Goal: Transaction & Acquisition: Obtain resource

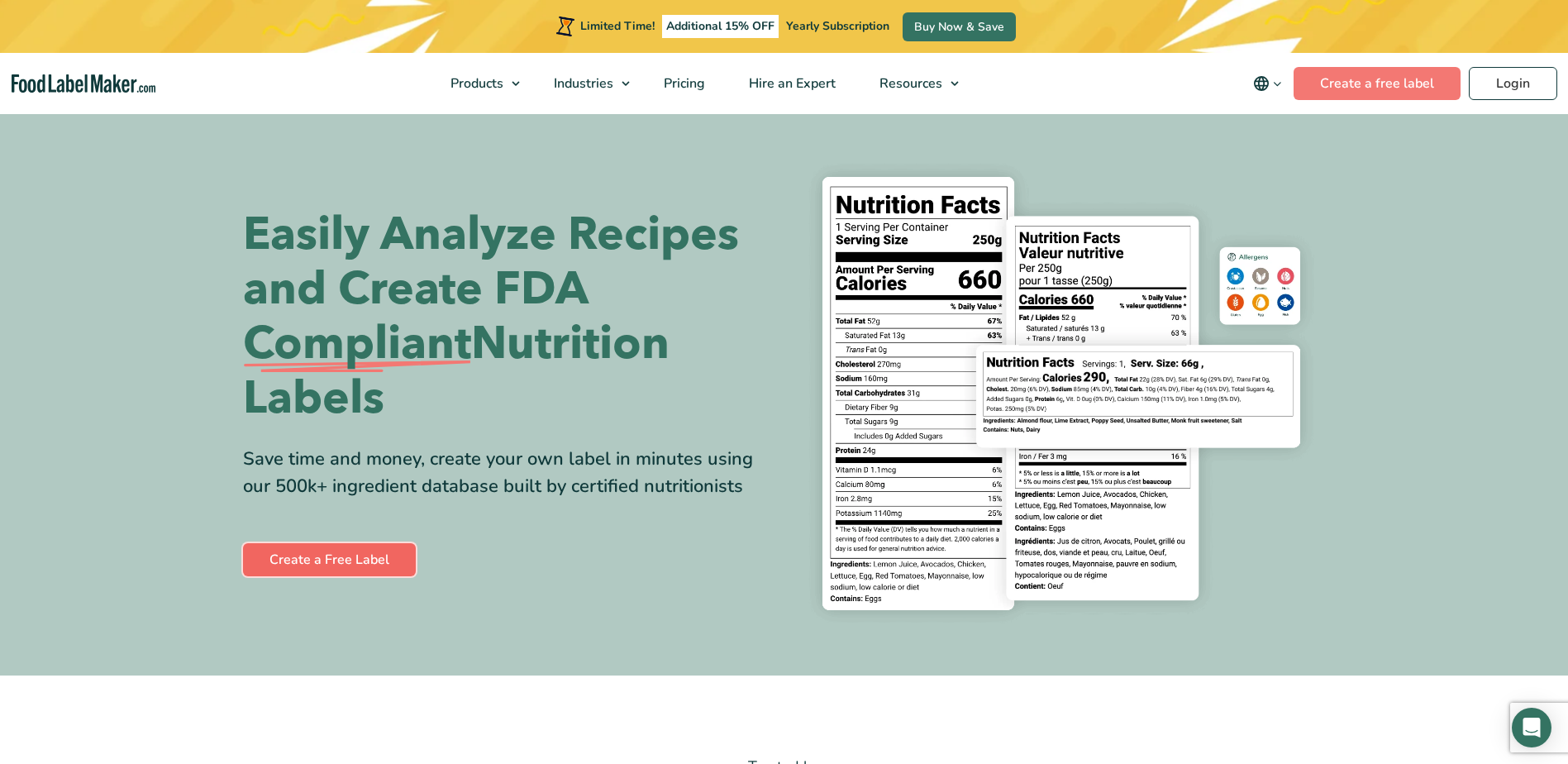
click at [273, 574] on link "Create a Free Label" at bounding box center [329, 559] width 173 height 33
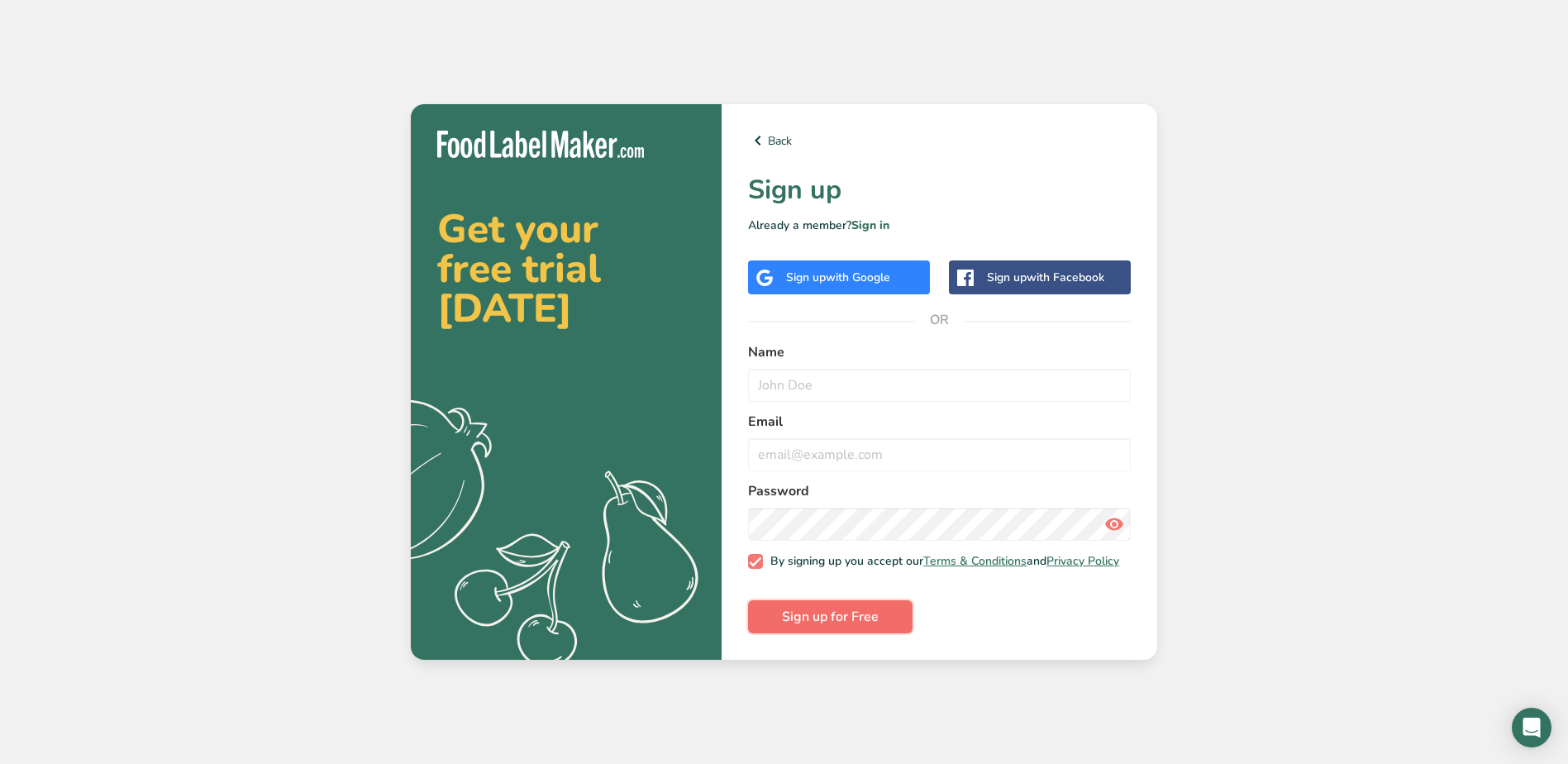
click at [777, 615] on button "Sign up for Free" at bounding box center [830, 616] width 164 height 33
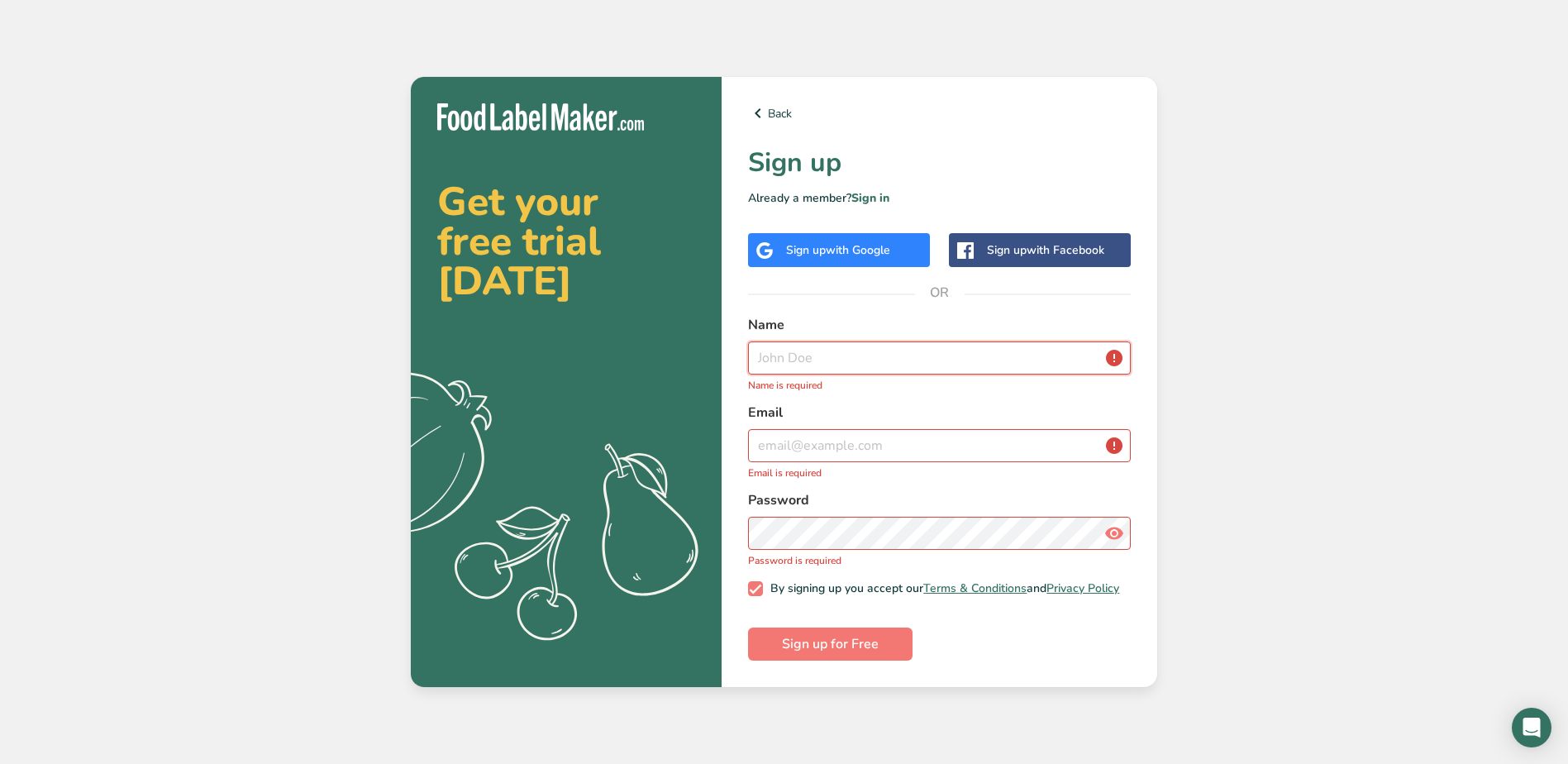
click at [833, 350] on input "text" at bounding box center [939, 358] width 382 height 33
click at [770, 347] on input "text" at bounding box center [939, 358] width 382 height 33
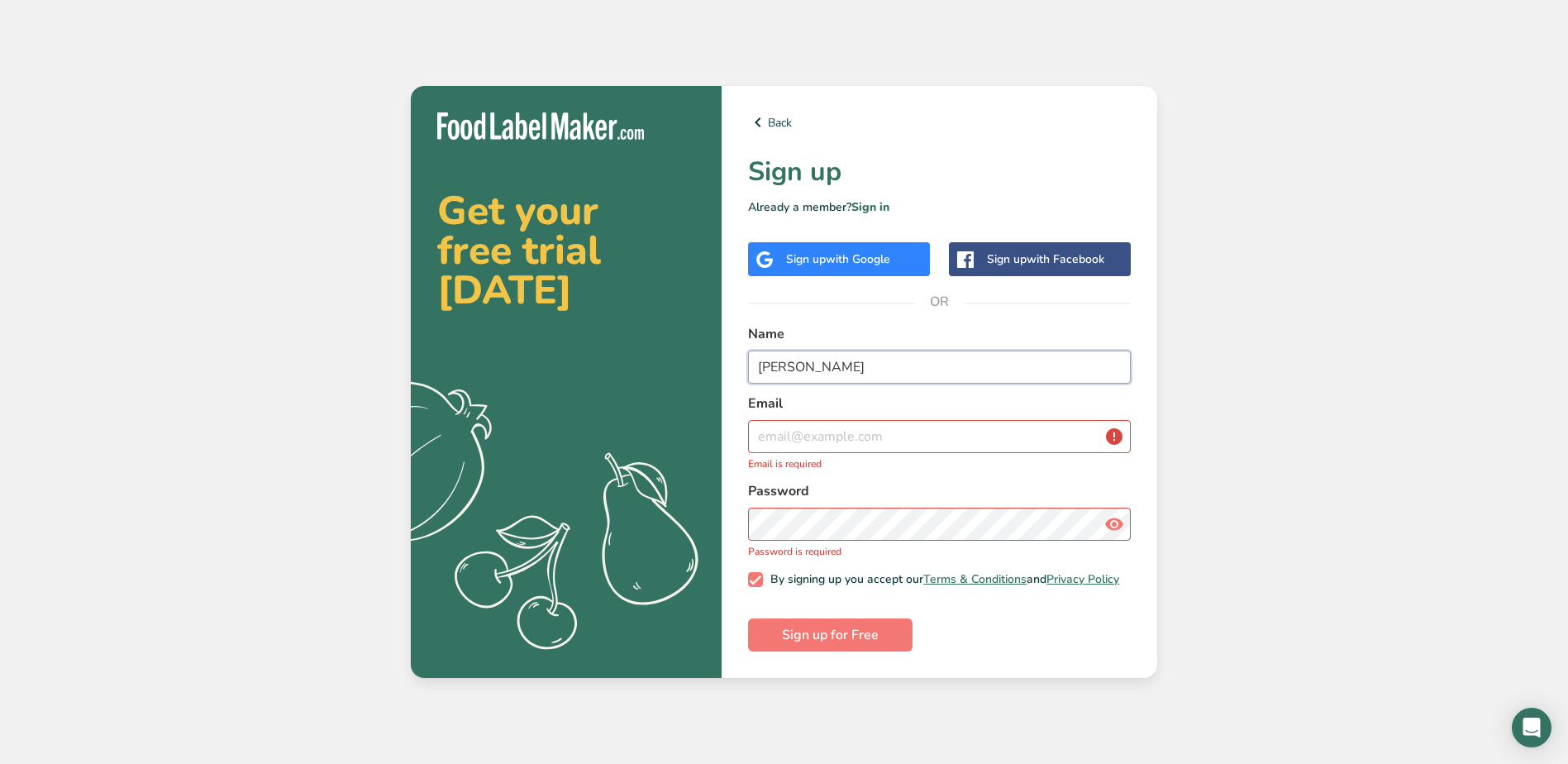
click at [778, 355] on input "melina varona" at bounding box center [939, 367] width 382 height 33
type input "mellina varona"
click at [796, 422] on input "email" at bounding box center [939, 437] width 382 height 33
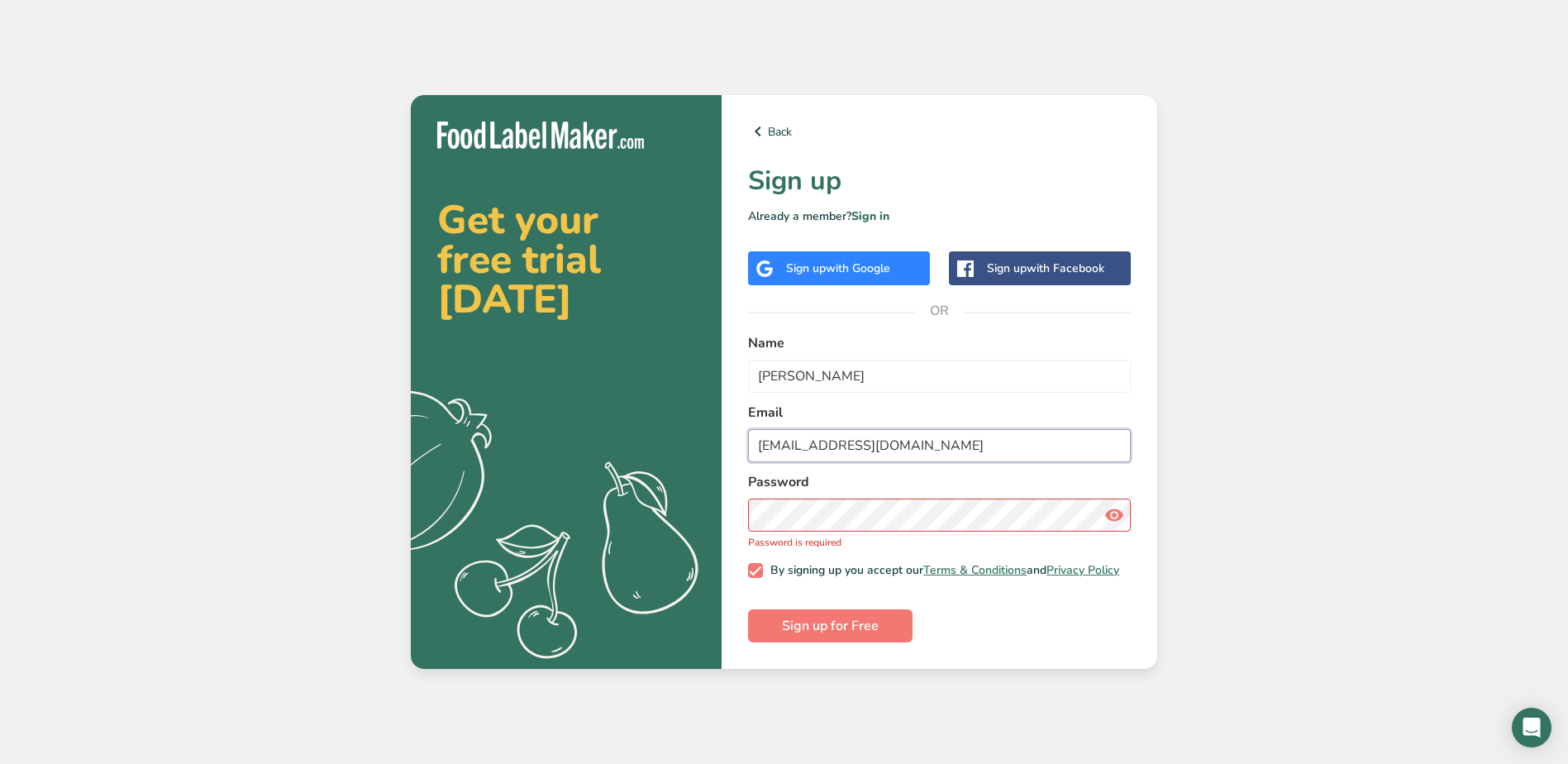
type input "ayemelly@yhaoo.com"
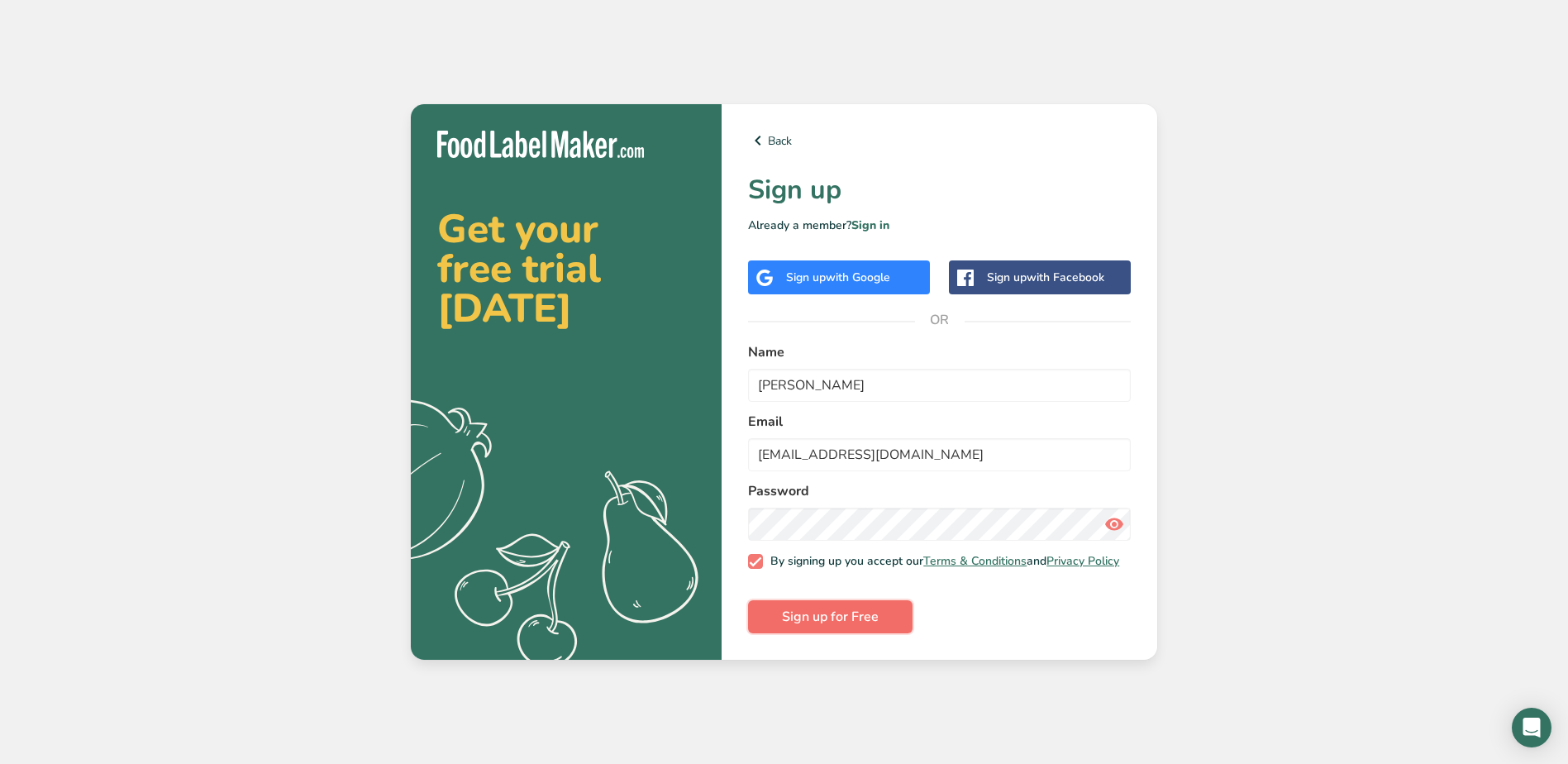
click at [852, 626] on span "Sign up for Free" at bounding box center [830, 616] width 97 height 20
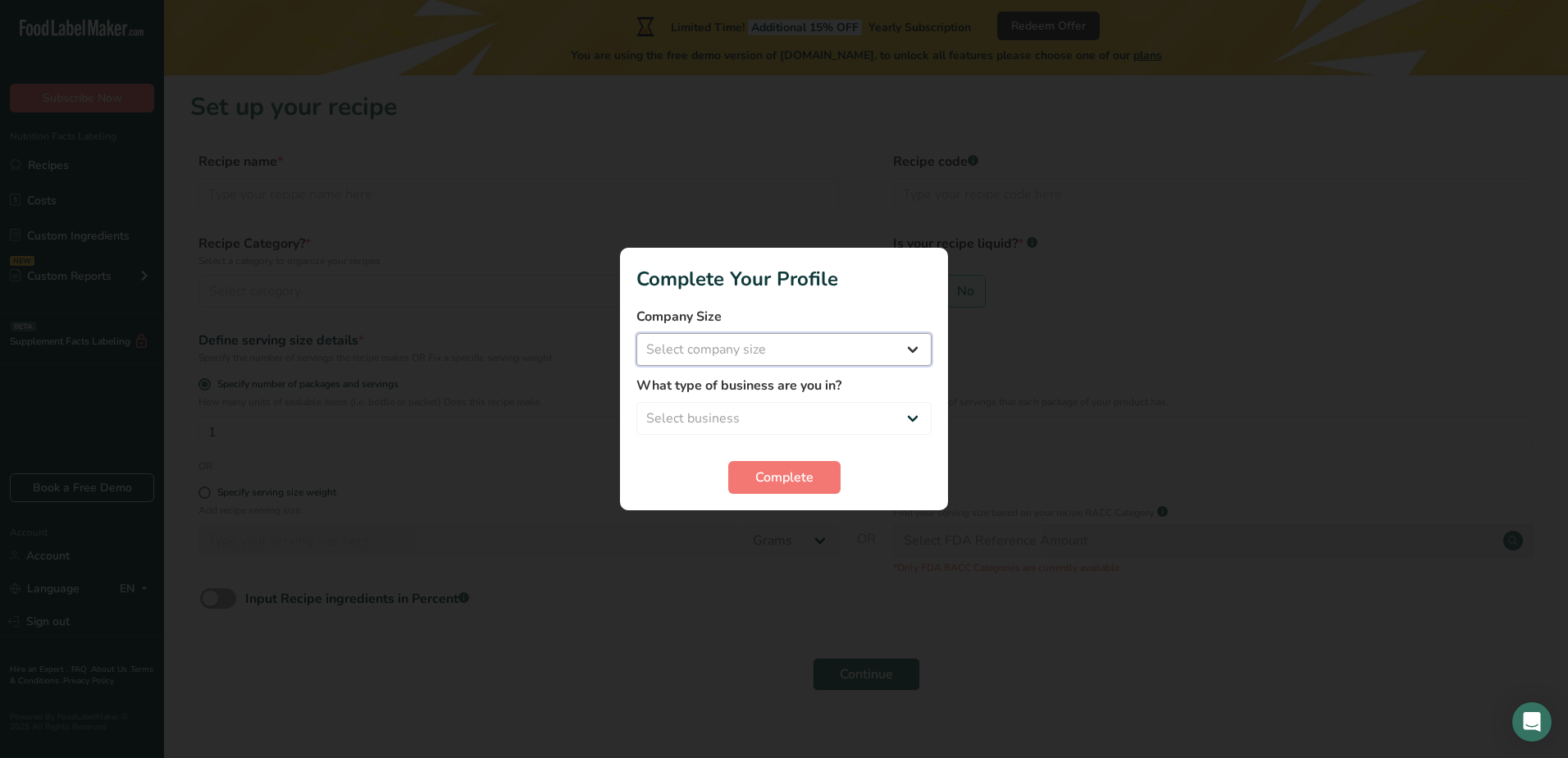
click at [768, 358] on select "Select company size Fewer than 10 Employees 10 to 50 Employees 51 to 500 Employ…" at bounding box center [784, 350] width 295 height 32
click at [905, 493] on div "Complete" at bounding box center [784, 477] width 295 height 32
drag, startPoint x: 848, startPoint y: 420, endPoint x: 845, endPoint y: 428, distance: 8.5
click at [845, 428] on select "Select business Packaged Food Manufacturer Restaurant & Cafe Bakery Meal Plans …" at bounding box center [784, 418] width 295 height 32
select select "8"
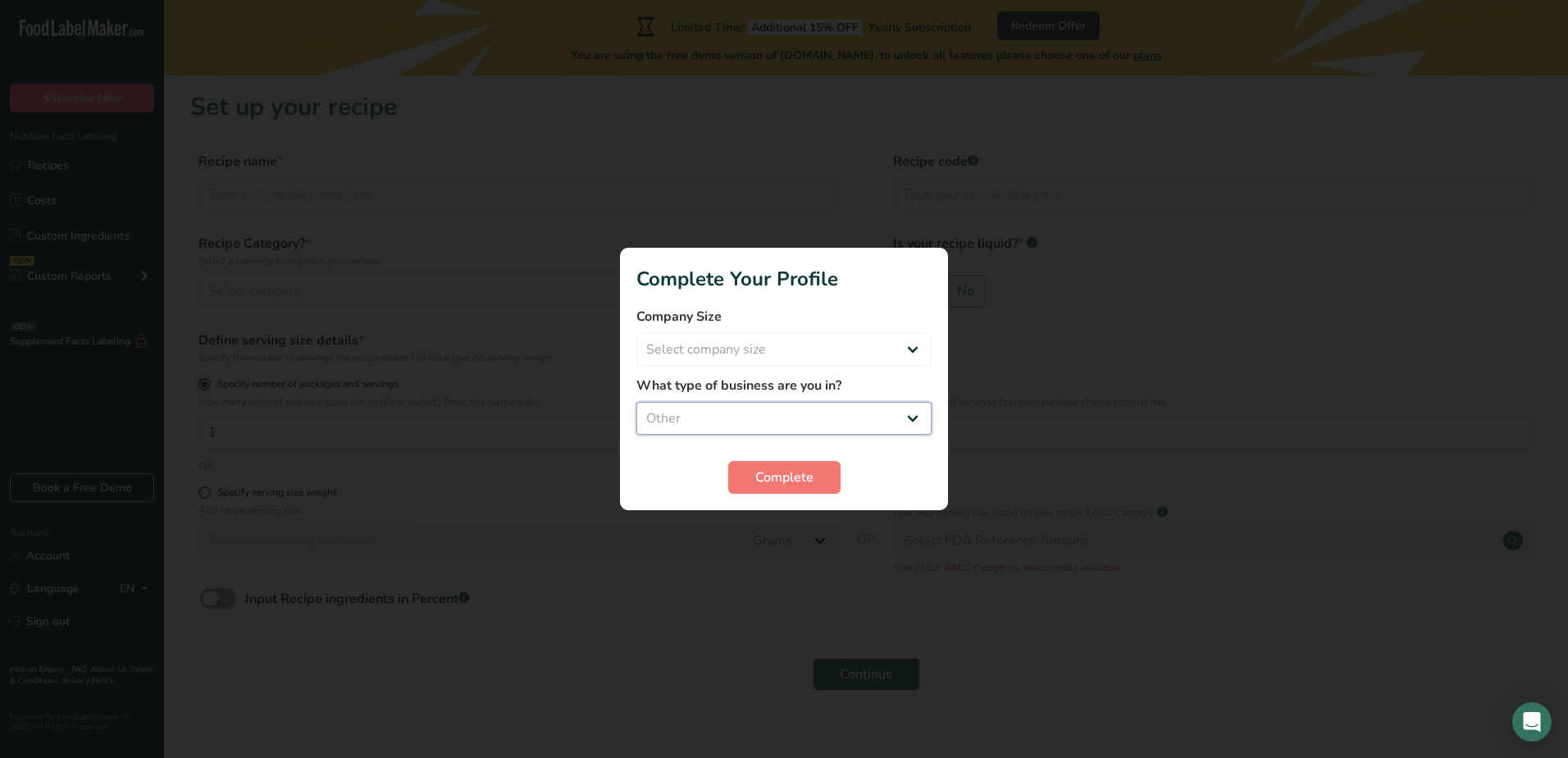
click at [637, 402] on select "Select business Packaged Food Manufacturer Restaurant & Cafe Bakery Meal Plans …" at bounding box center [784, 418] width 295 height 32
click at [738, 354] on select "Select company size Fewer than 10 Employees 10 to 50 Employees 51 to 500 Employ…" at bounding box center [784, 350] width 295 height 32
select select "2"
click at [637, 333] on select "Select company size Fewer than 10 Employees 10 to 50 Employees 51 to 500 Employ…" at bounding box center [784, 350] width 295 height 32
click at [737, 418] on select "Packaged Food Manufacturer Restaurant & Cafe Bakery Meal Plans & Catering Compa…" at bounding box center [784, 418] width 295 height 32
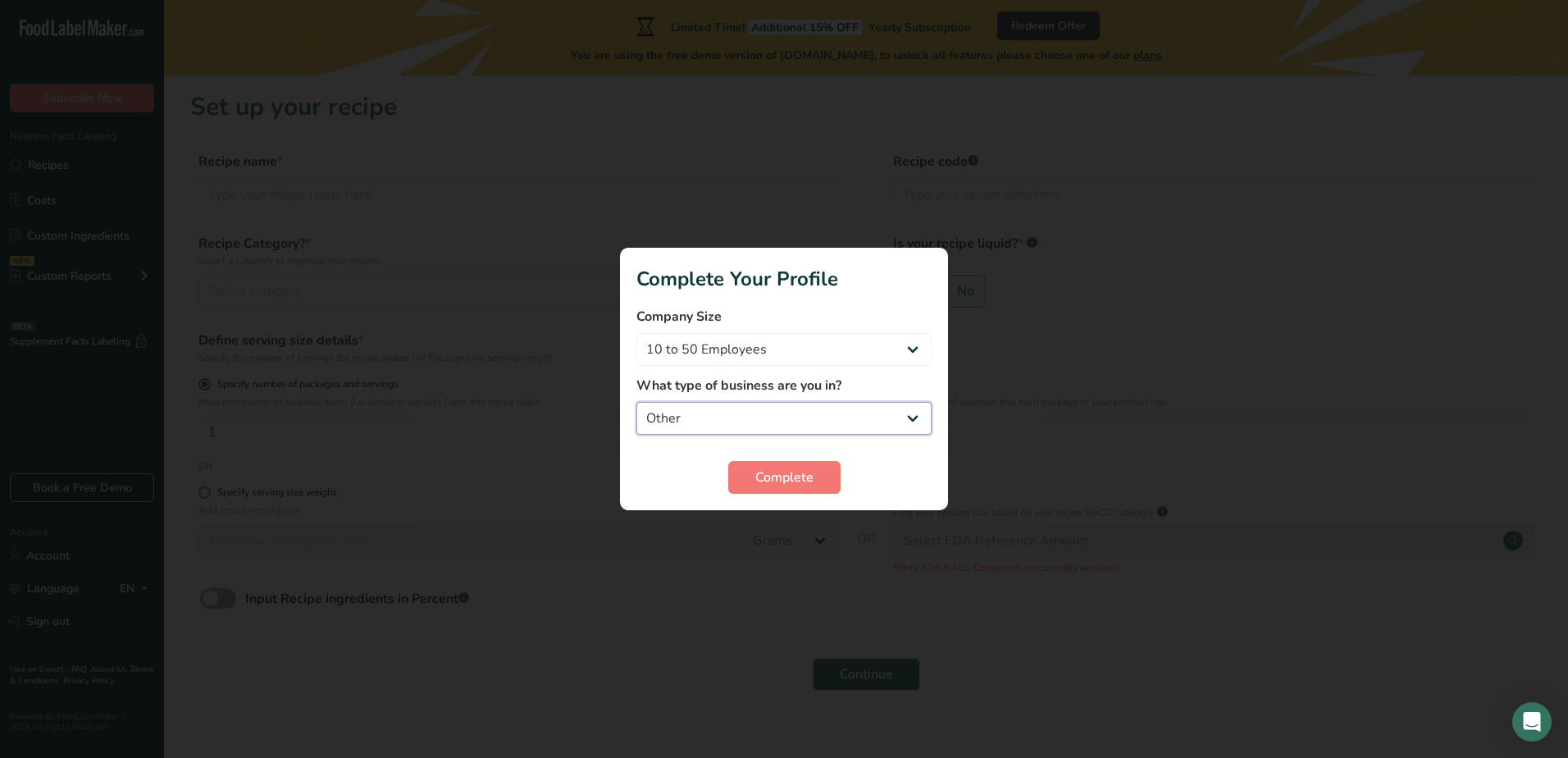
select select "1"
click at [637, 402] on select "Packaged Food Manufacturer Restaurant & Cafe Bakery Meal Plans & Catering Compa…" at bounding box center [784, 418] width 295 height 32
click at [789, 467] on span "Complete" at bounding box center [784, 477] width 58 height 20
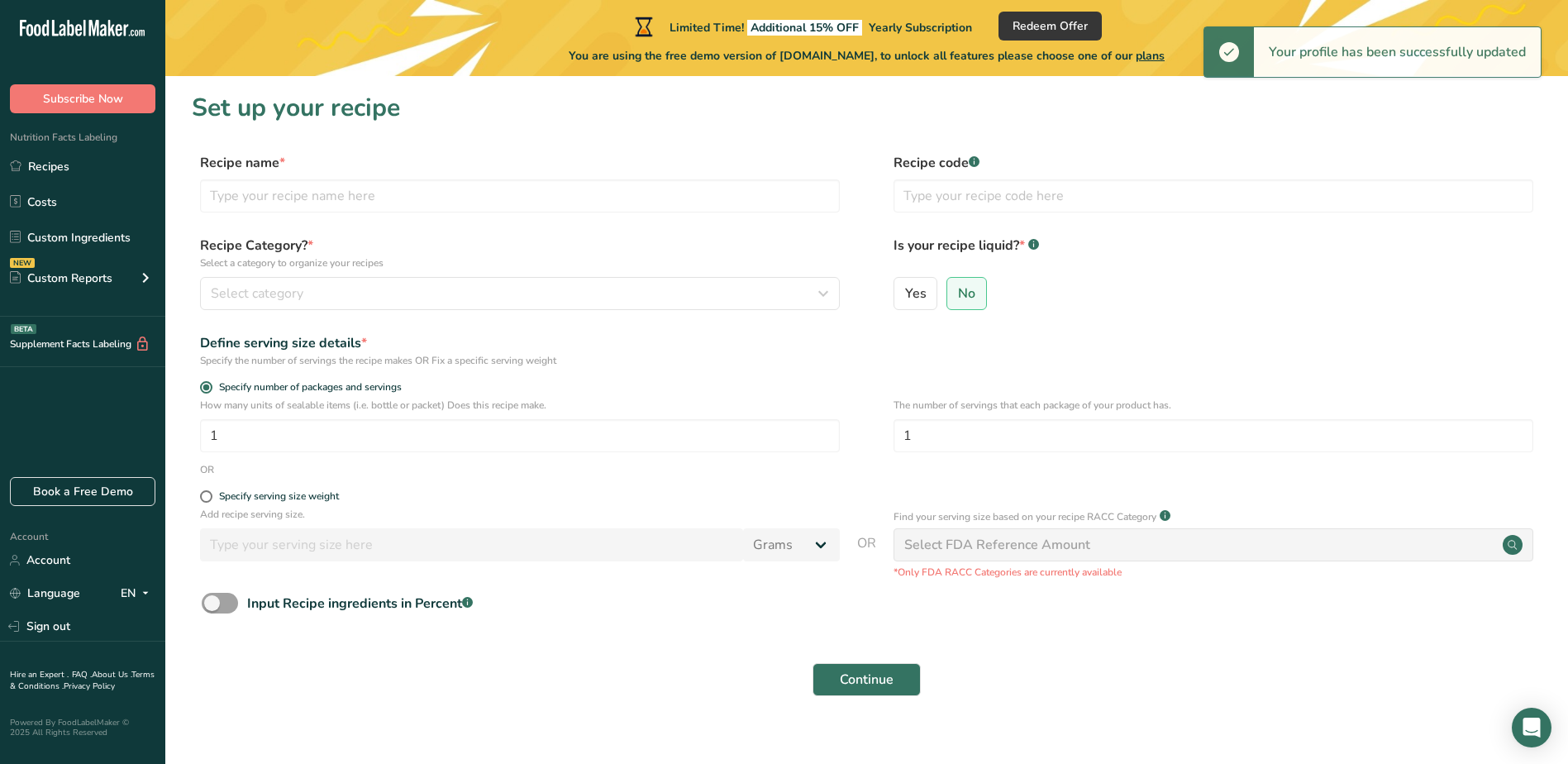
click at [1138, 377] on form "Recipe name * Recipe code .a-a{fill:#347362;}.b-a{fill:#fff;} Recipe Category? …" at bounding box center [866, 430] width 1350 height 553
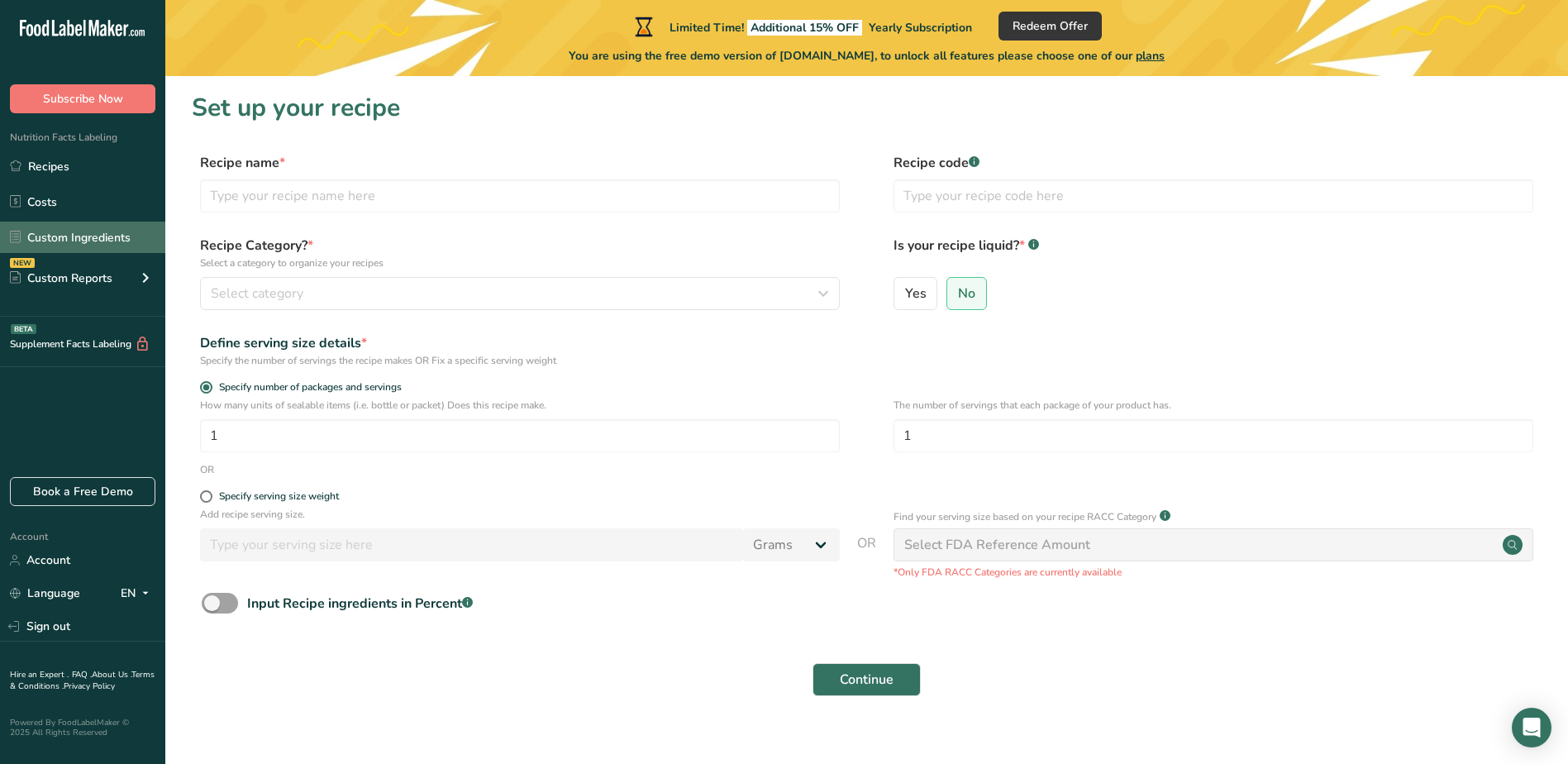
click at [89, 241] on link "Custom Ingredients" at bounding box center [82, 237] width 165 height 32
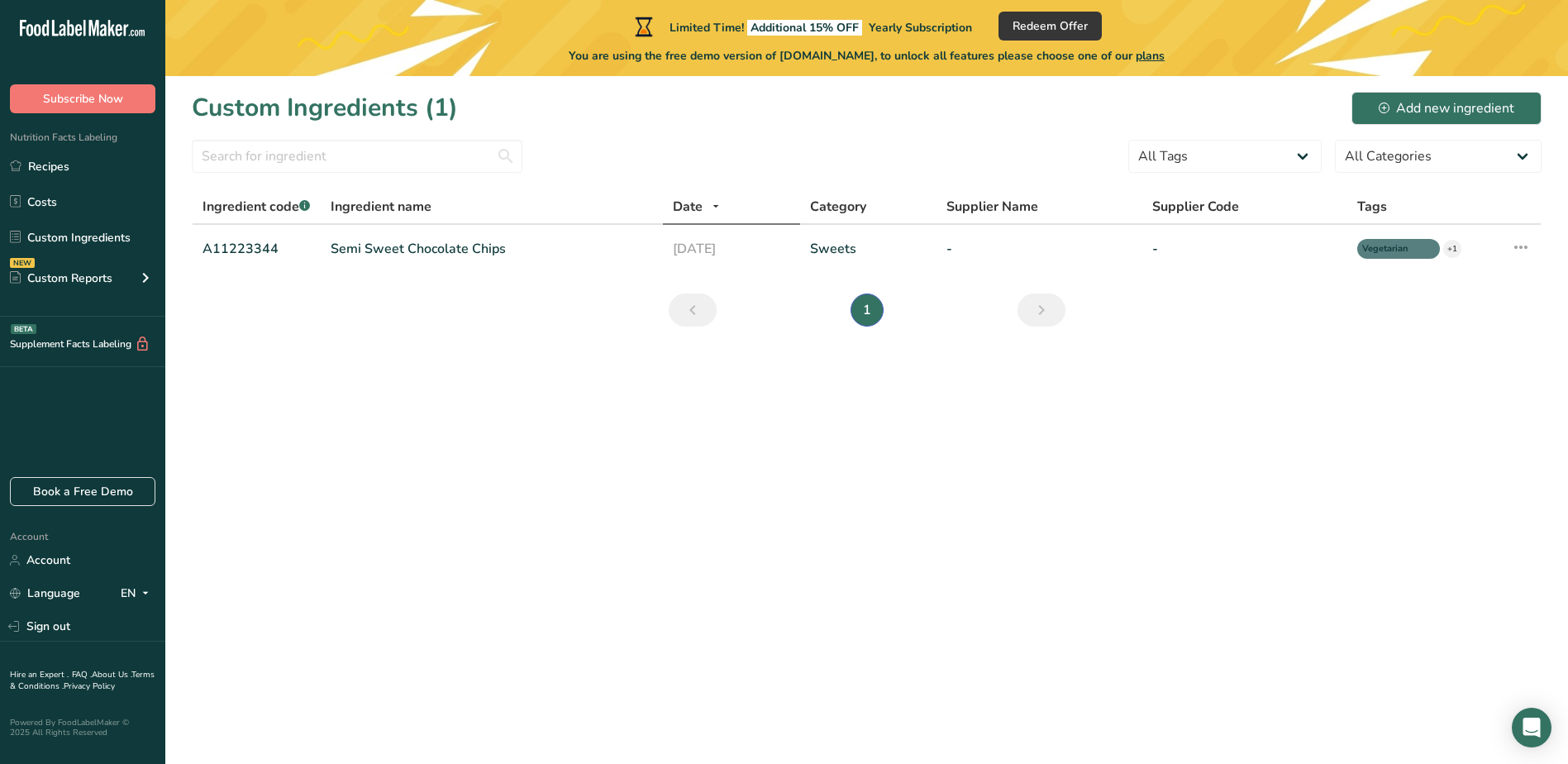
click at [95, 335] on div "Supplement Facts Labeling BETA" at bounding box center [82, 341] width 165 height 51
click at [1506, 118] on div "Add new ingredient" at bounding box center [1447, 107] width 136 height 20
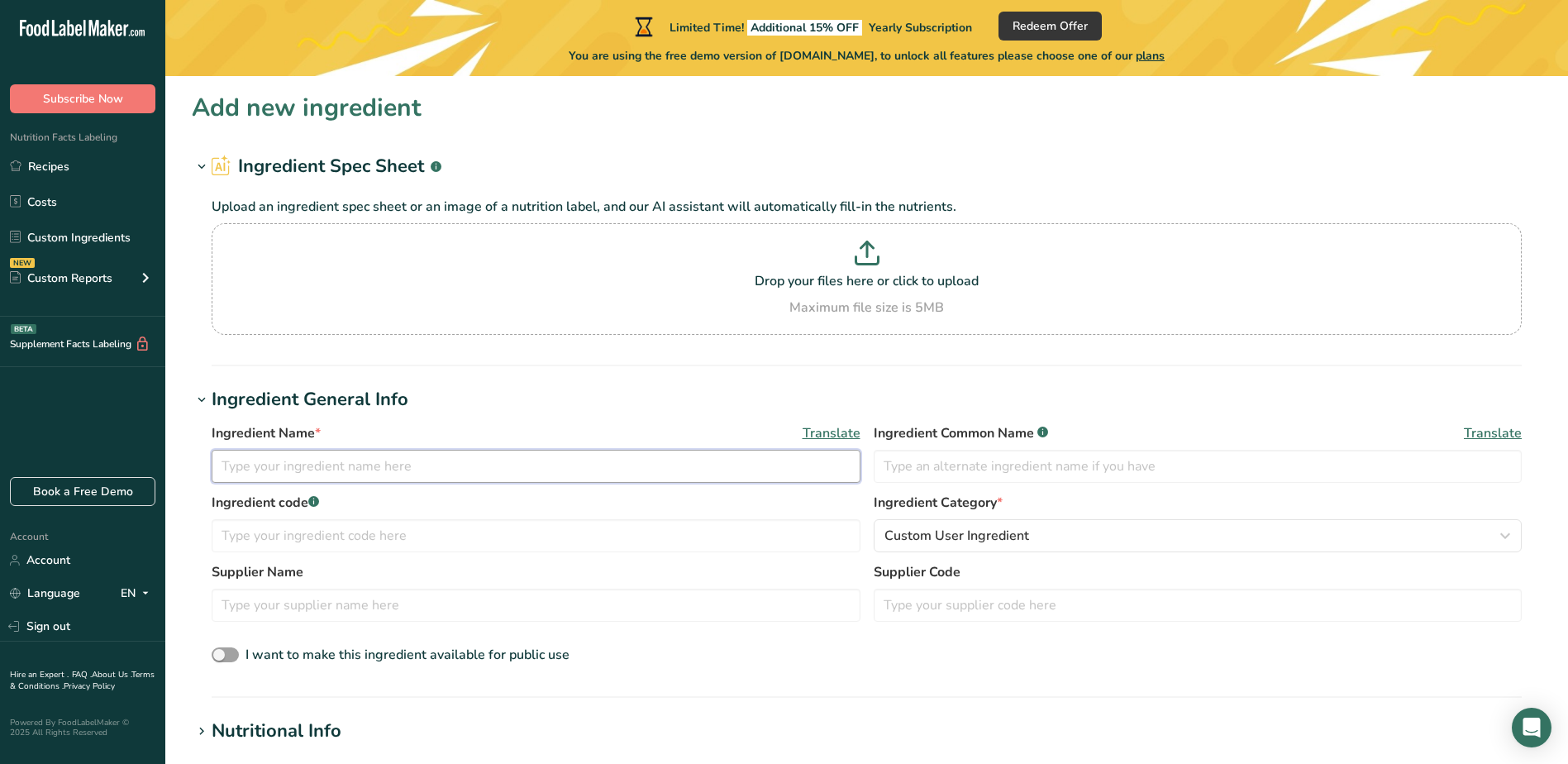
click at [411, 461] on input "text" at bounding box center [535, 466] width 649 height 33
type input "chilean seabass"
click at [1150, 518] on div "Ingredient Category * Custom User Ingredient Standard Categories Custom Categor…" at bounding box center [1198, 522] width 649 height 59
click at [1150, 543] on div "Custom User Ingredient" at bounding box center [1193, 535] width 618 height 20
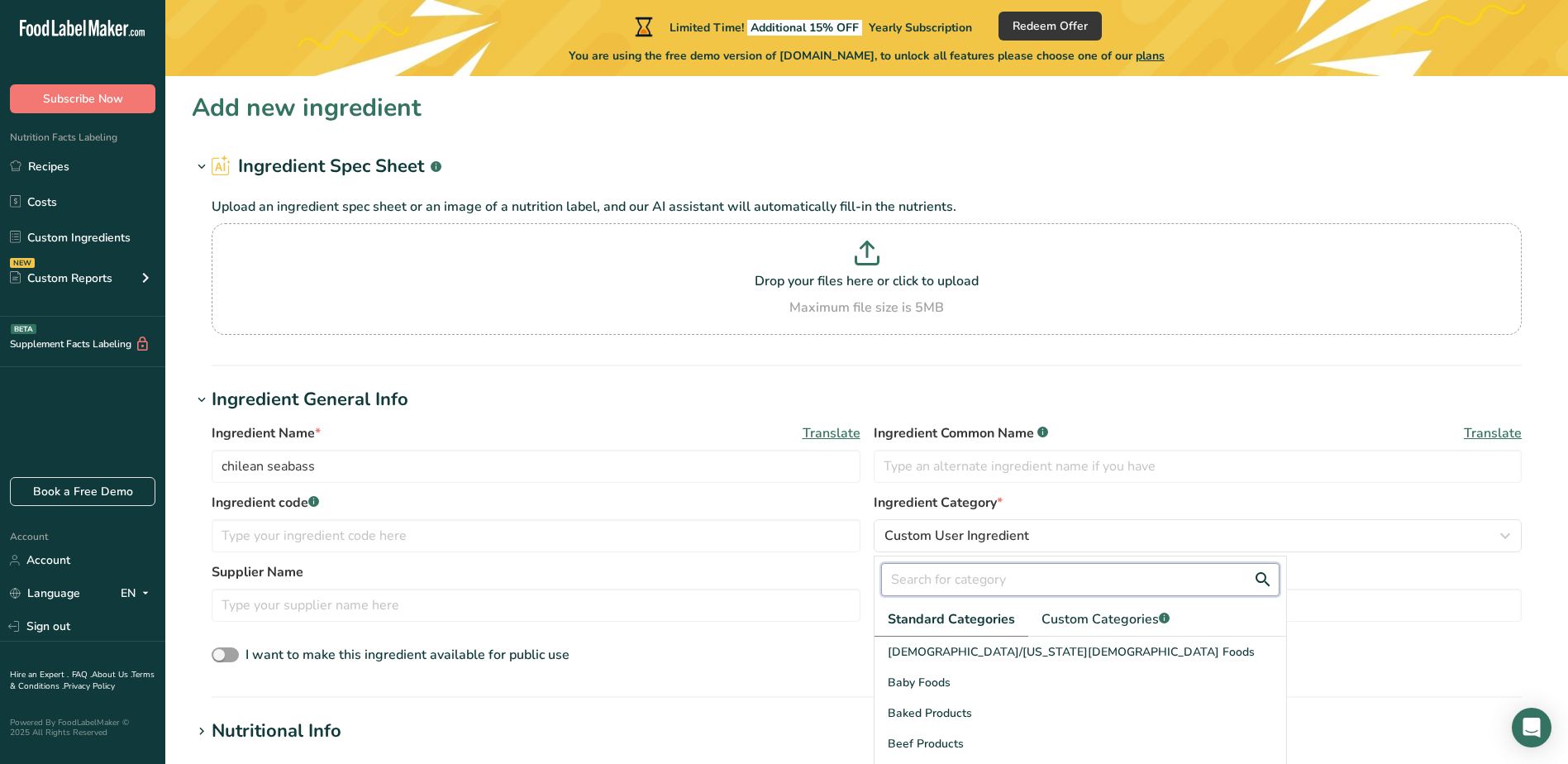
click at [937, 578] on input "text" at bounding box center [1081, 579] width 399 height 33
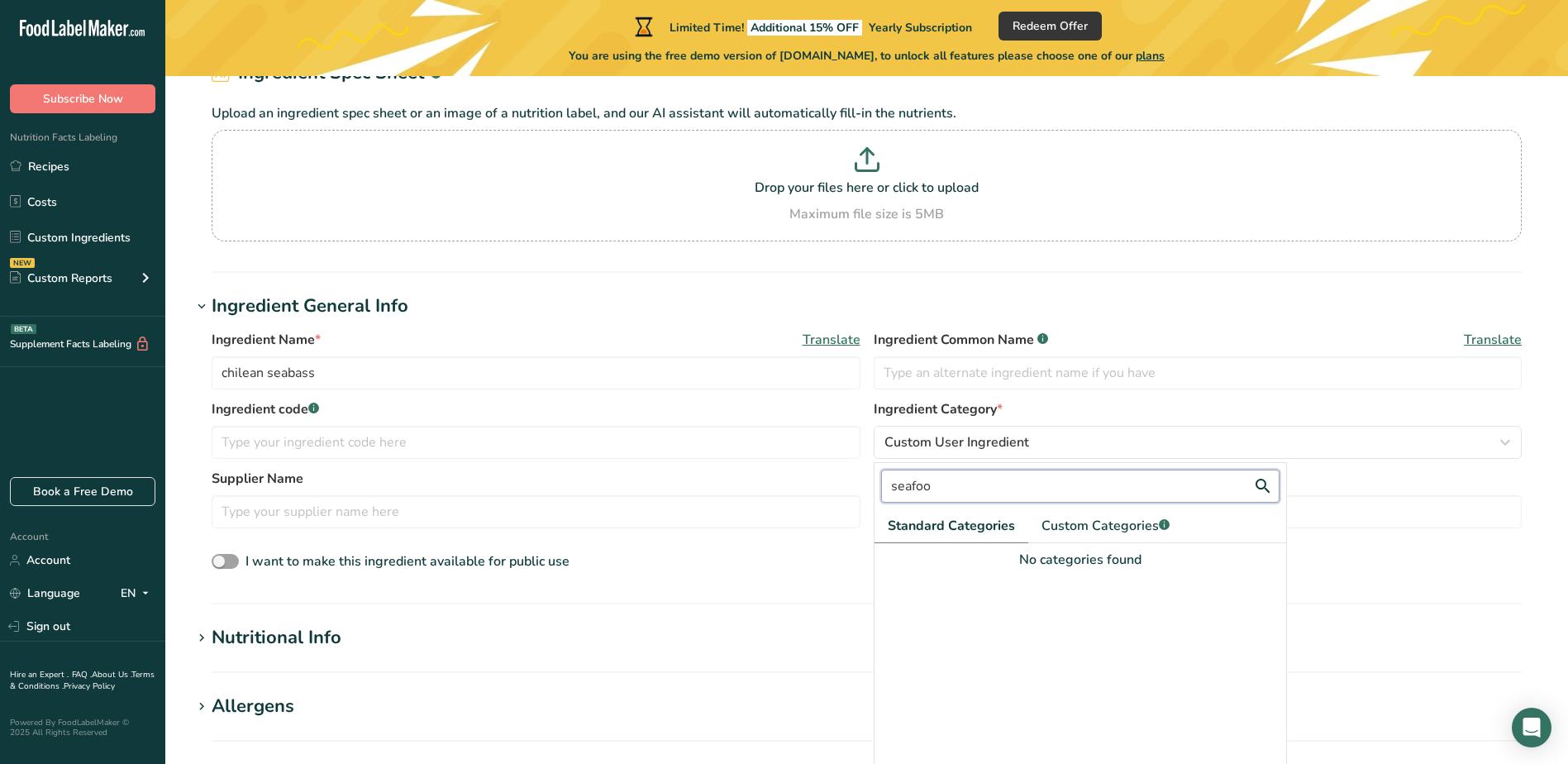
scroll to position [165, 0]
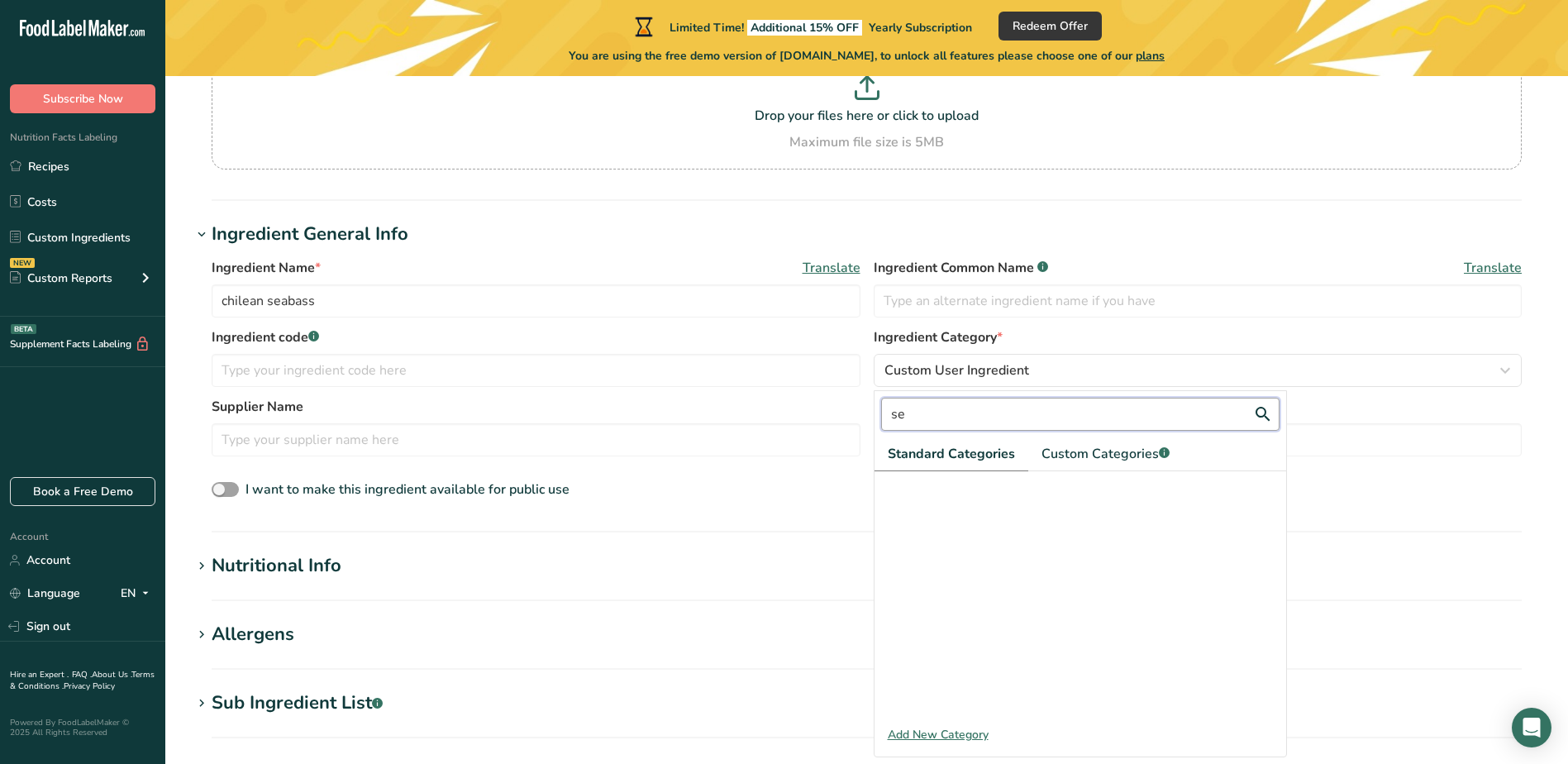
type input "s"
type input "fish"
click at [1046, 491] on div "Finfish and Shellfish Products" at bounding box center [1080, 486] width 412 height 31
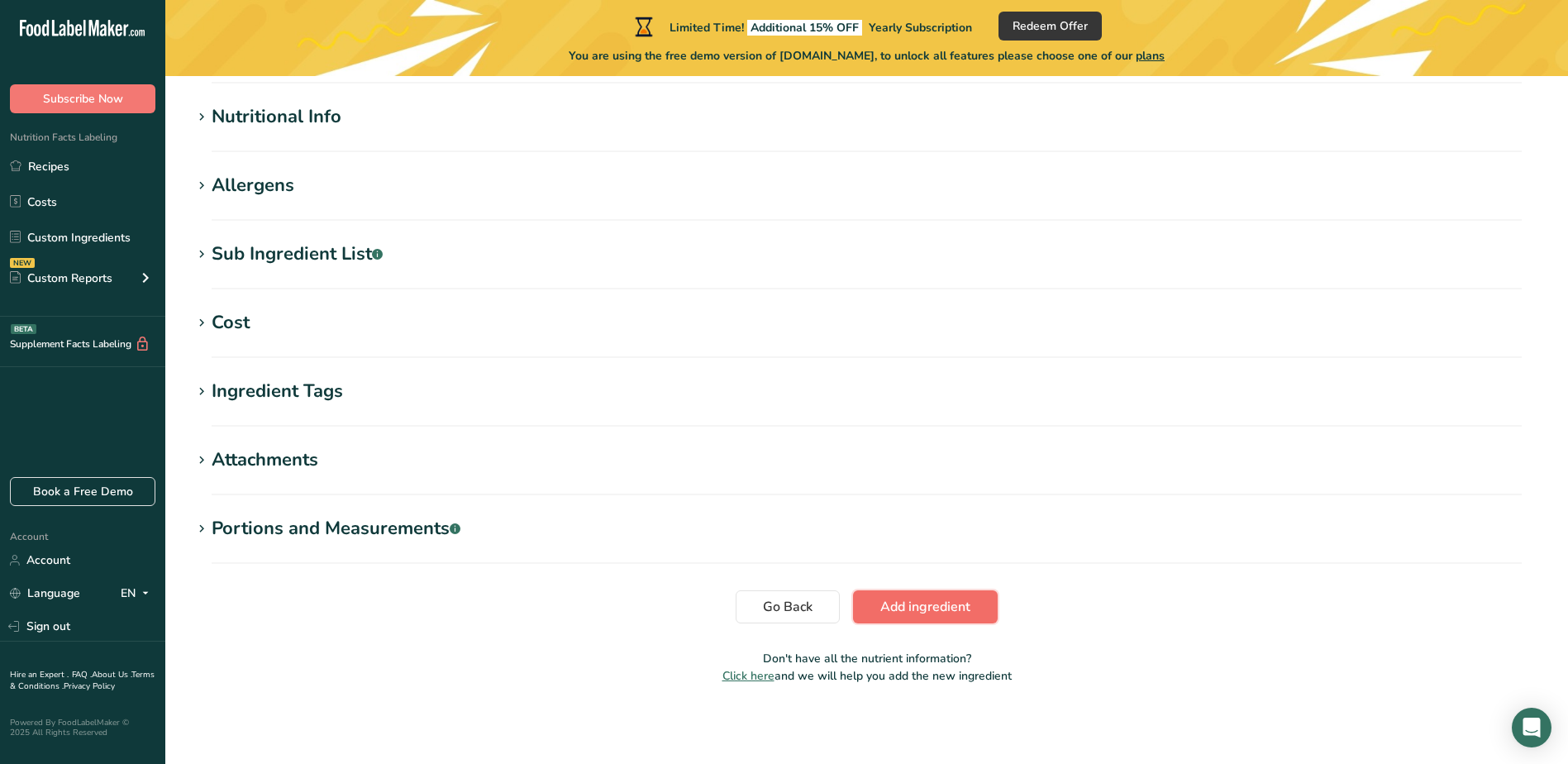
click at [933, 608] on span "Add ingredient" at bounding box center [925, 607] width 90 height 20
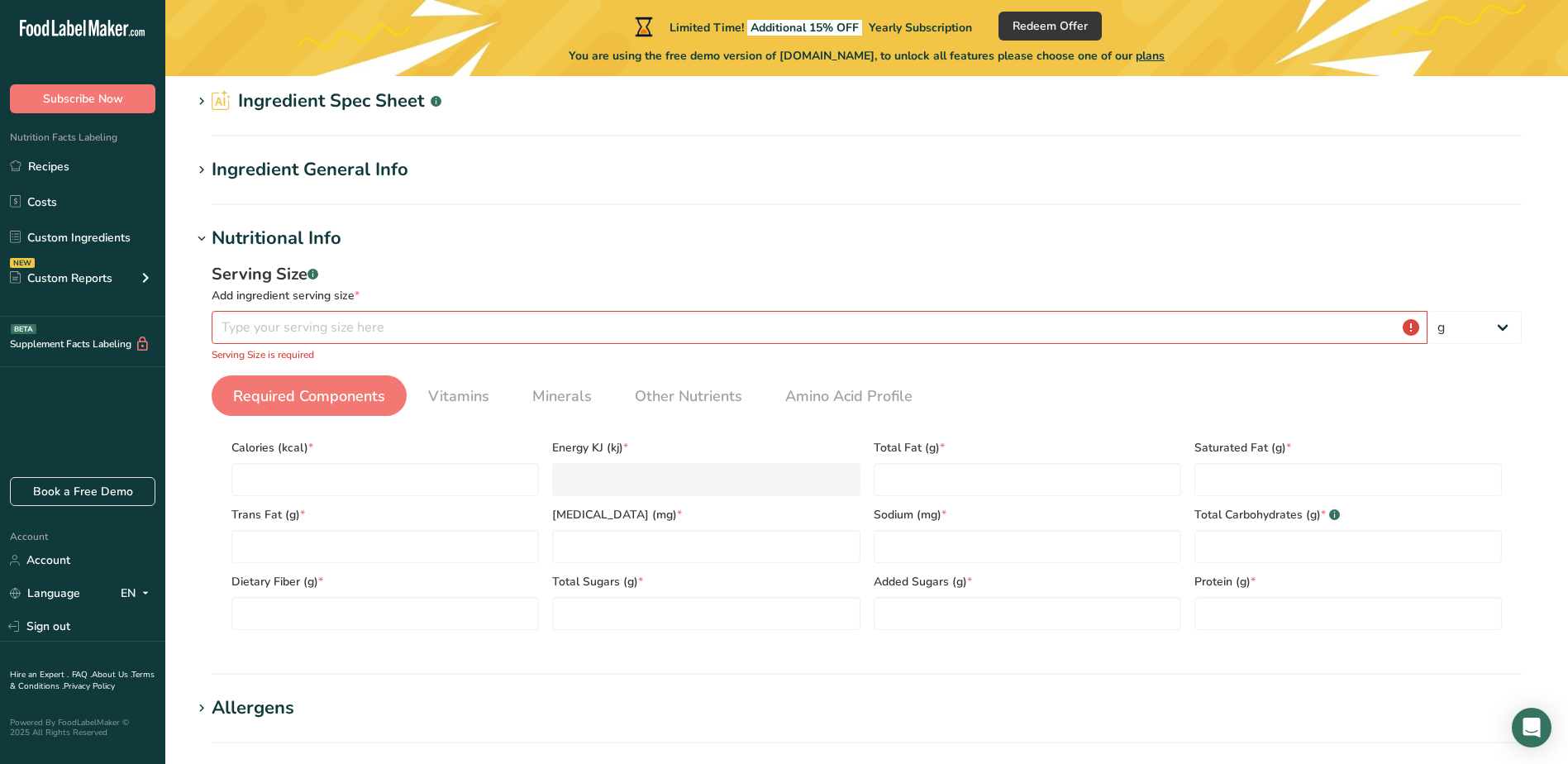
scroll to position [36, 0]
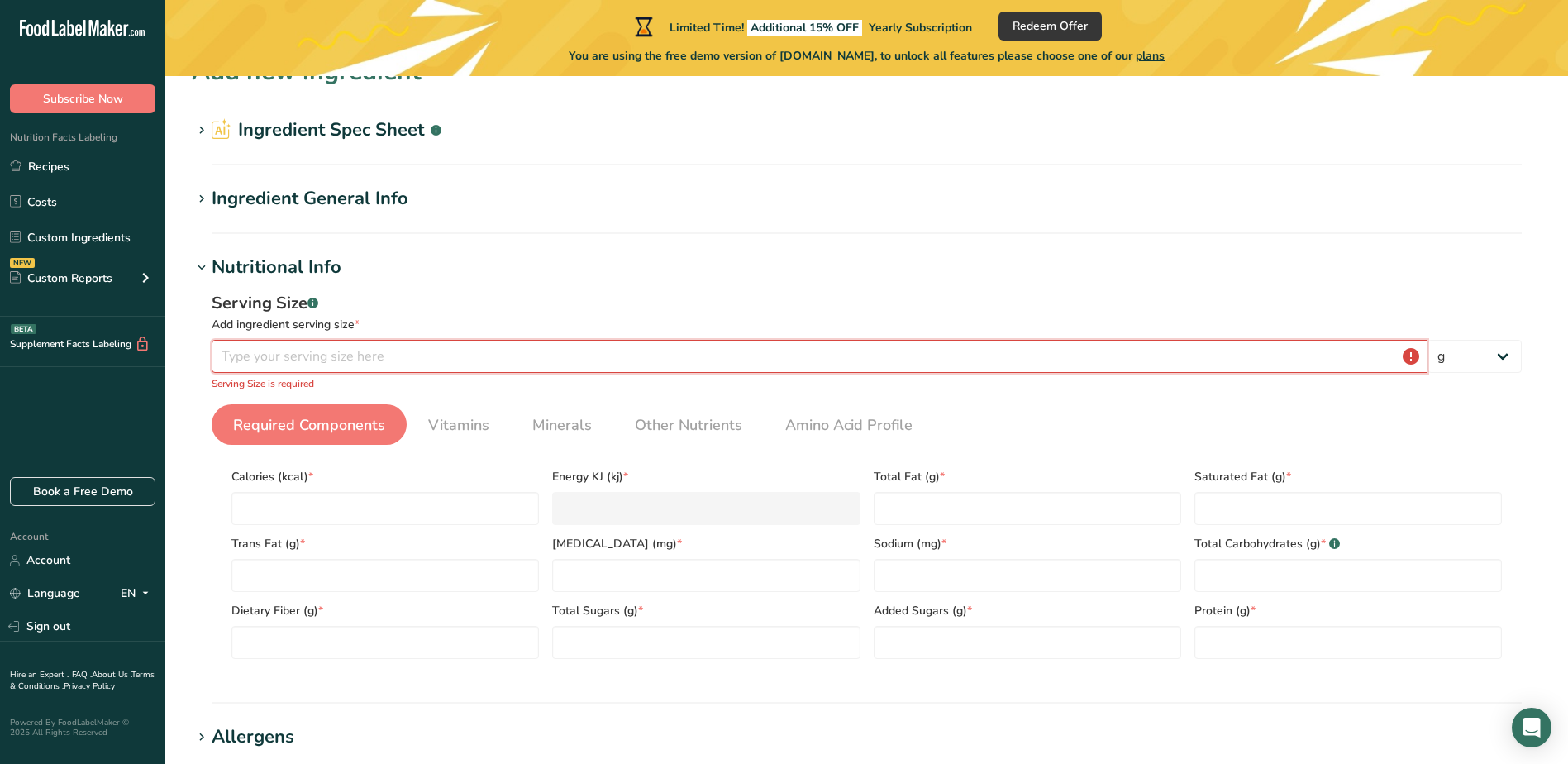
click at [278, 341] on input "number" at bounding box center [819, 356] width 1216 height 33
click at [127, 216] on ul "Recipes Costs Custom Ingredients NEW Custom Reports Menu Label Ingredient Compa…" at bounding box center [82, 224] width 165 height 148
click at [132, 229] on link "Custom Ingredients" at bounding box center [82, 237] width 165 height 32
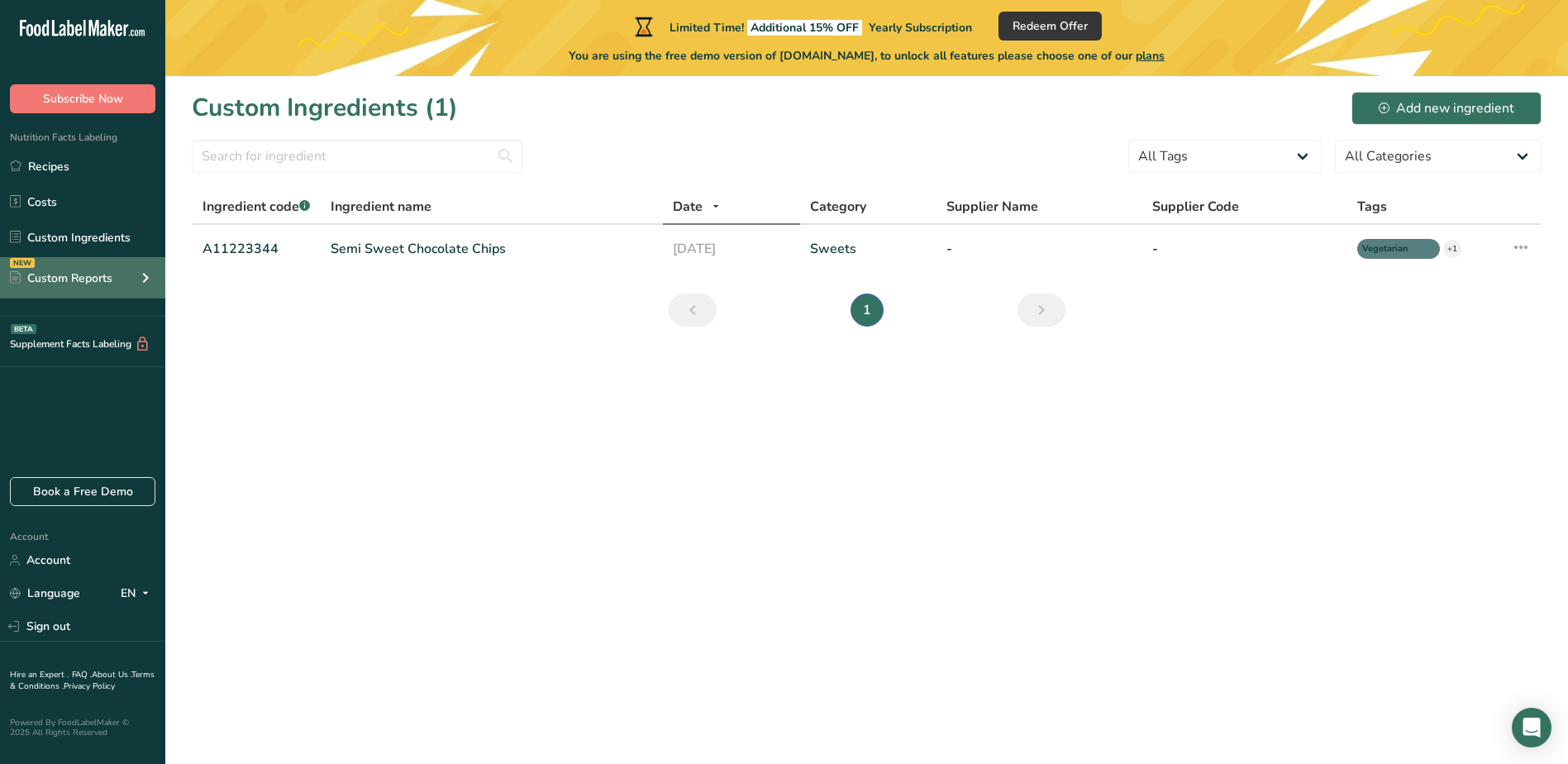
click at [88, 296] on div "NEW Custom Reports" at bounding box center [82, 278] width 165 height 41
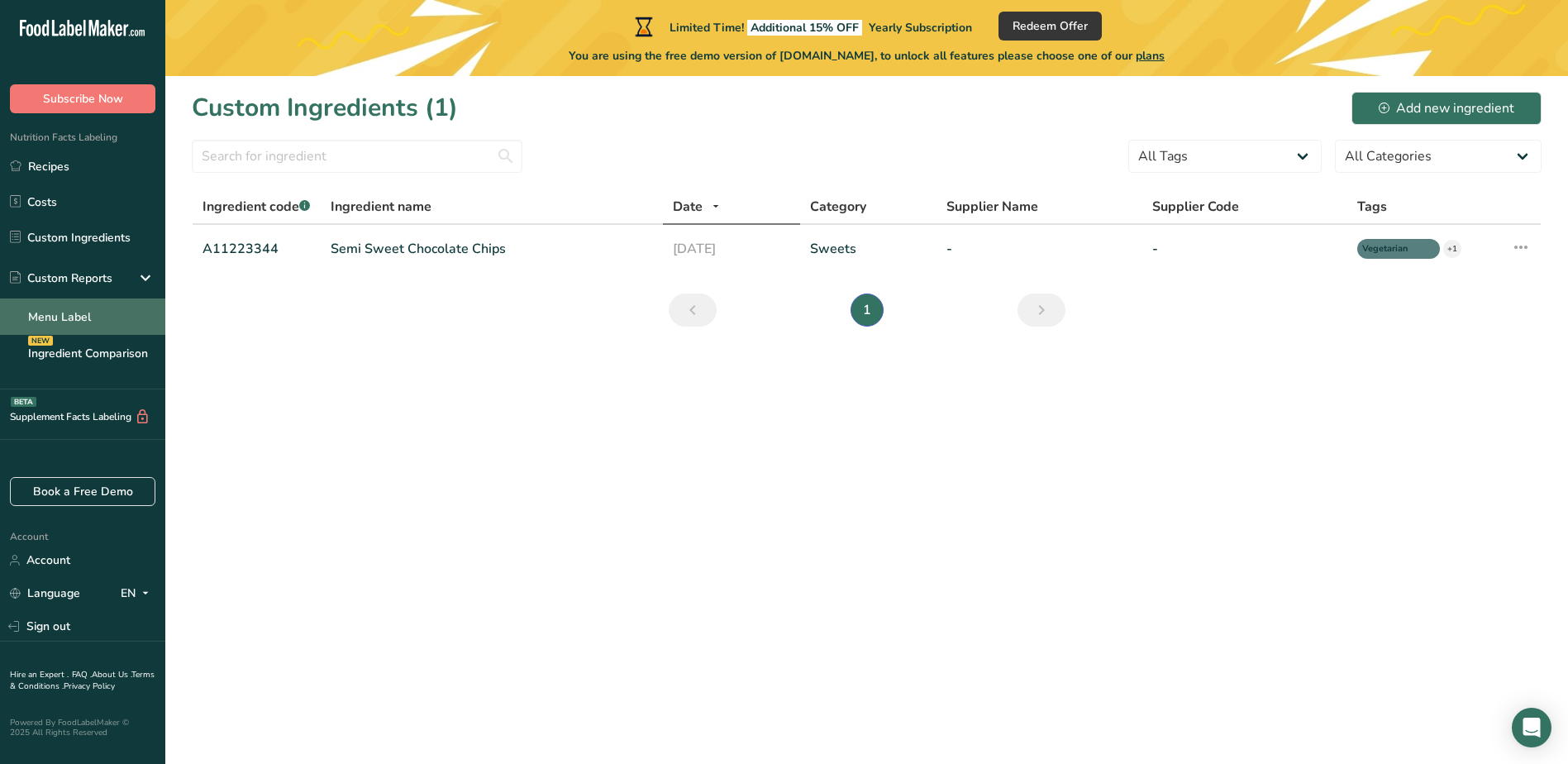
click at [86, 320] on link "Menu Label" at bounding box center [82, 316] width 165 height 36
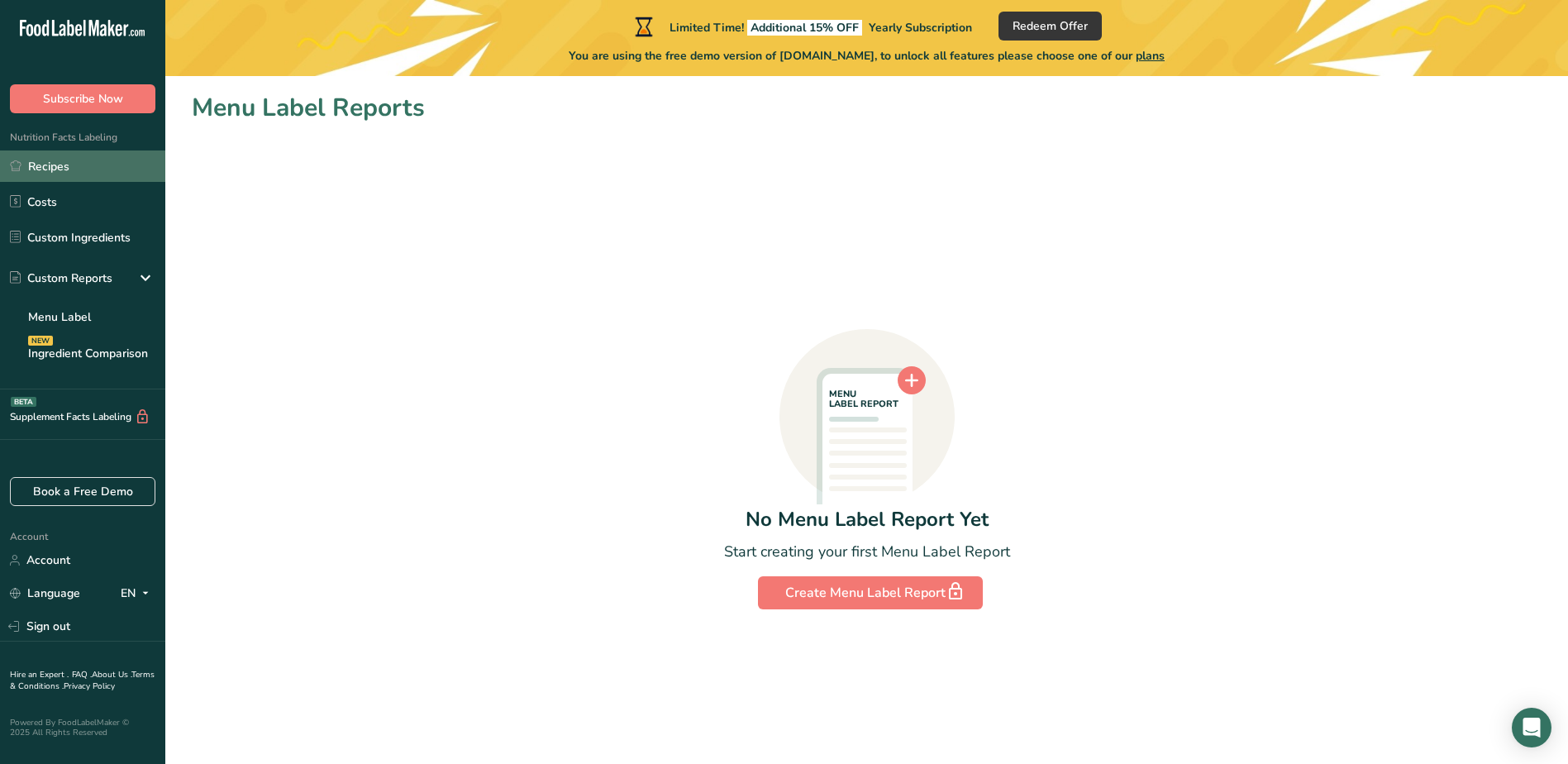
click at [87, 162] on link "Recipes" at bounding box center [82, 166] width 165 height 32
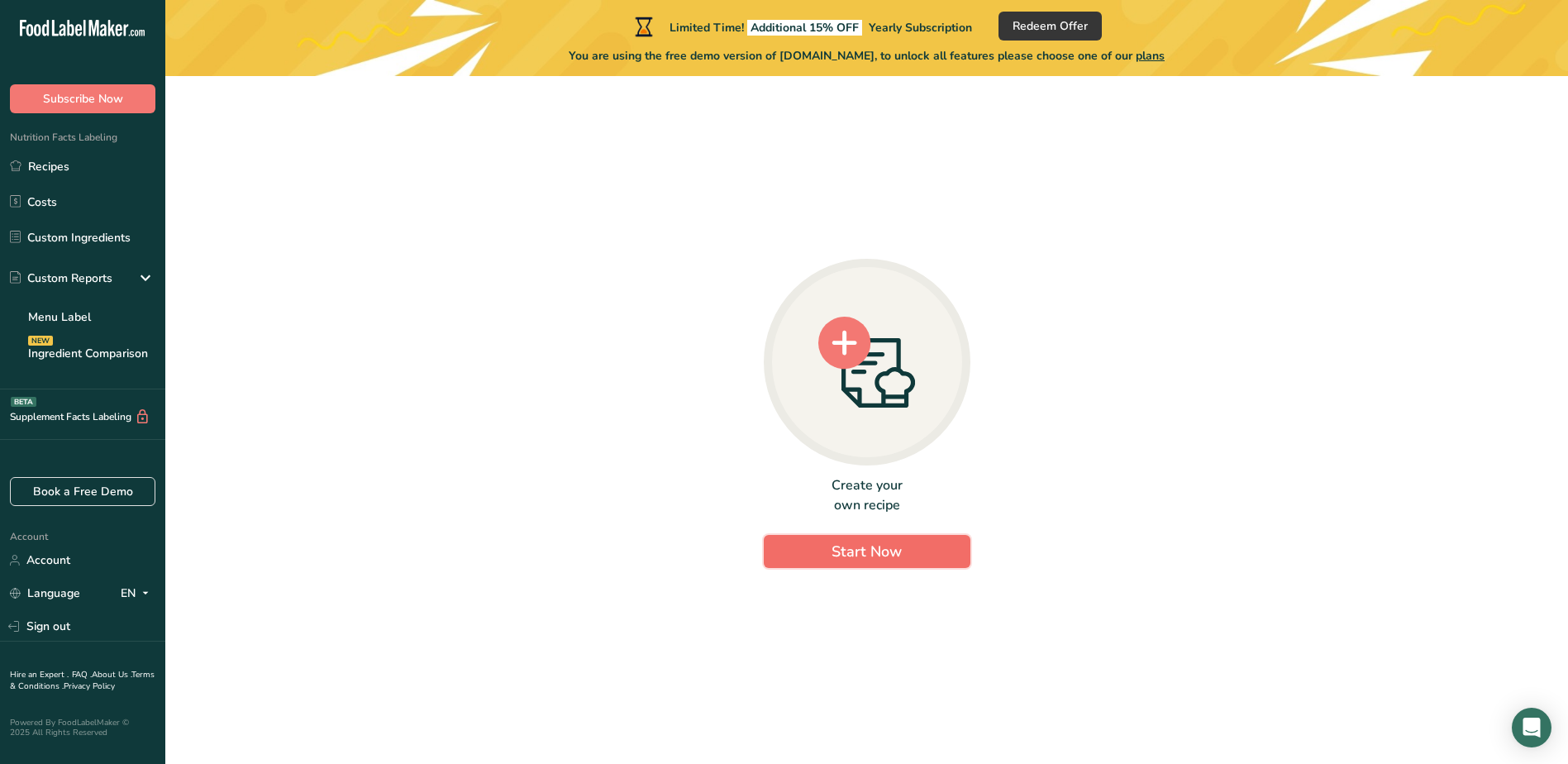
click at [906, 556] on button "Start Now" at bounding box center [867, 551] width 207 height 33
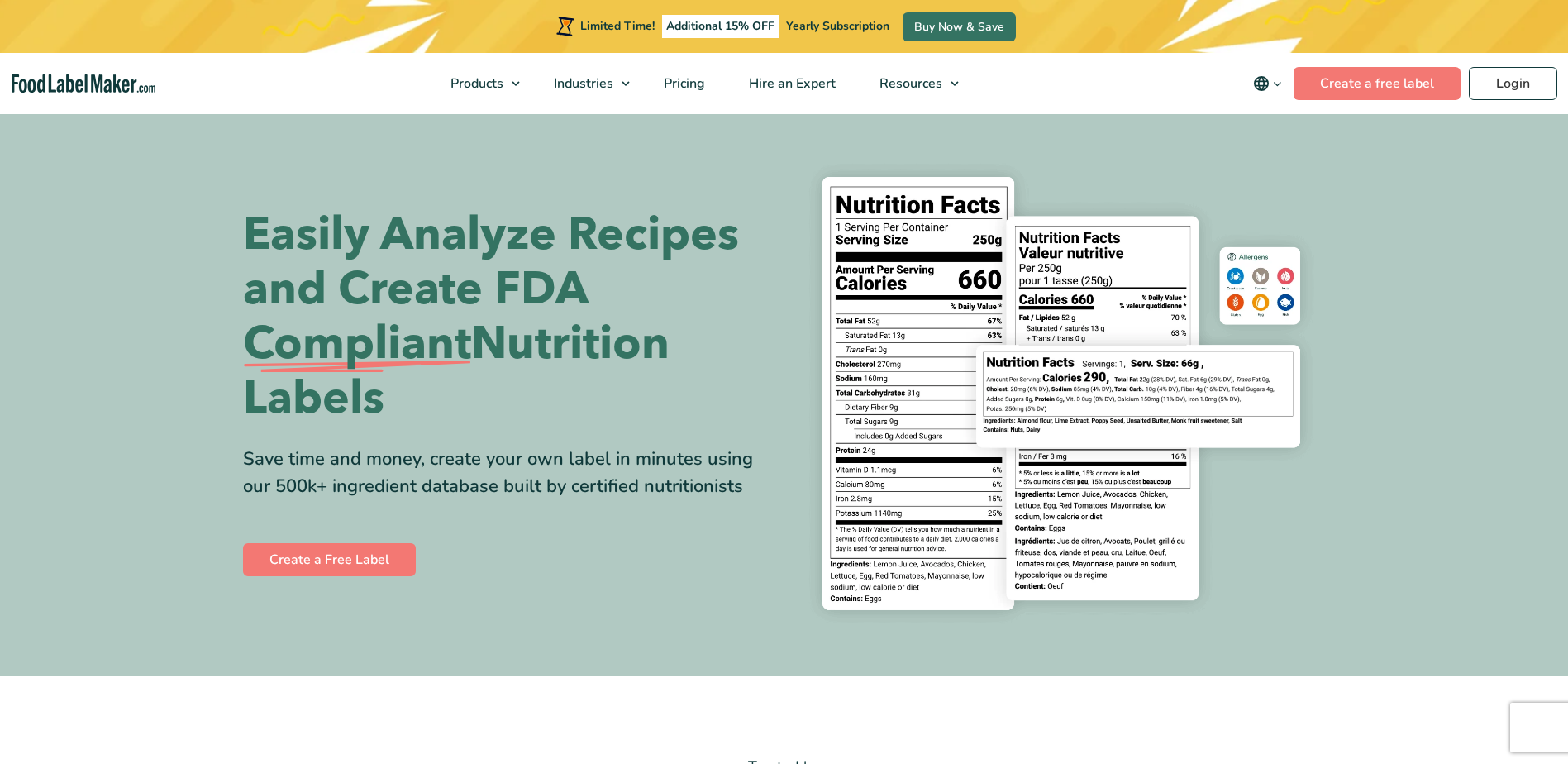
click at [949, 296] on img at bounding box center [1061, 394] width 529 height 485
click at [295, 545] on link "Create a Free Label" at bounding box center [329, 559] width 173 height 33
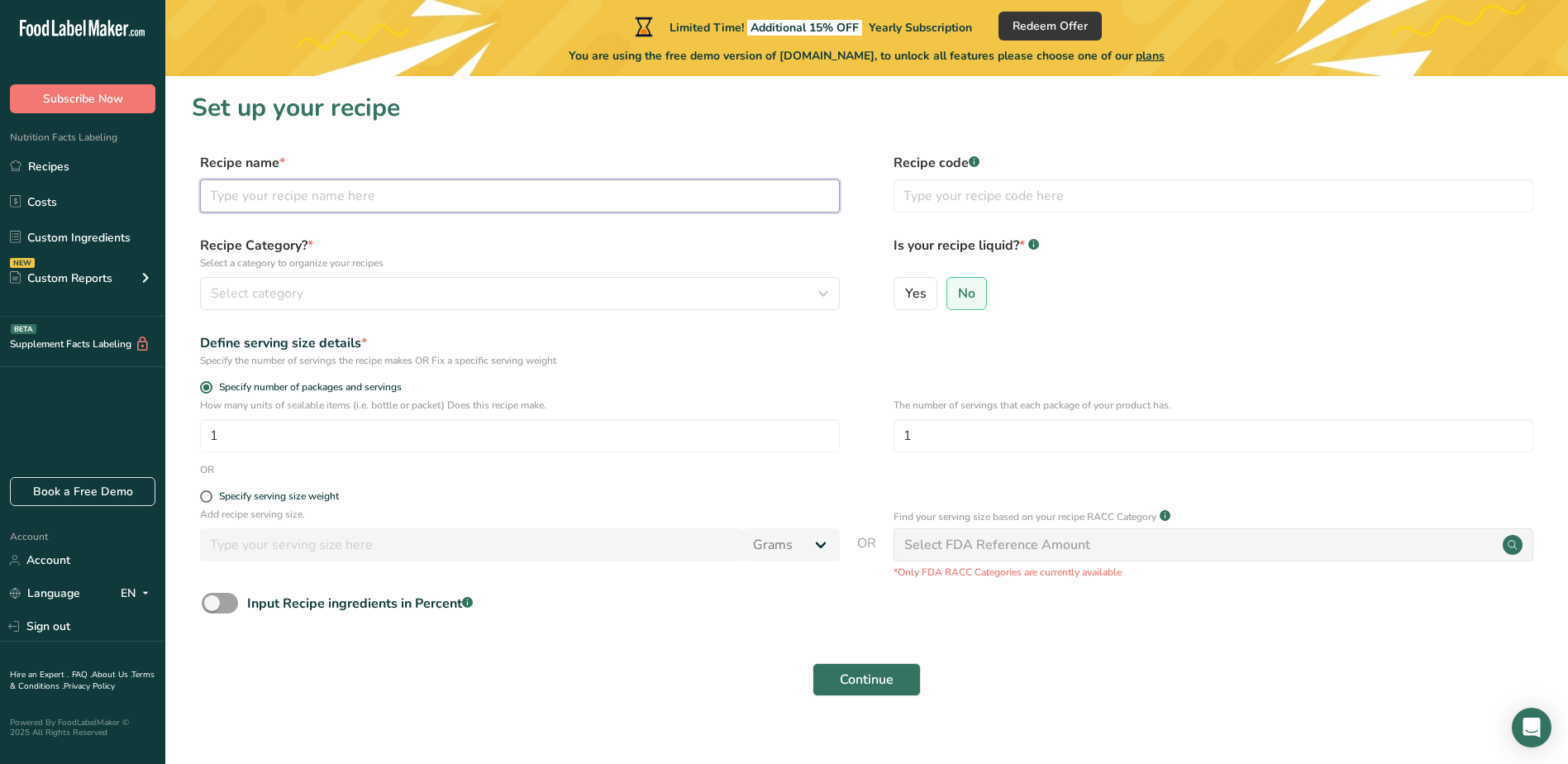
click at [581, 206] on input "text" at bounding box center [520, 196] width 640 height 33
type input "chilean salmon"
click at [813, 663] on button "Continue" at bounding box center [867, 680] width 108 height 33
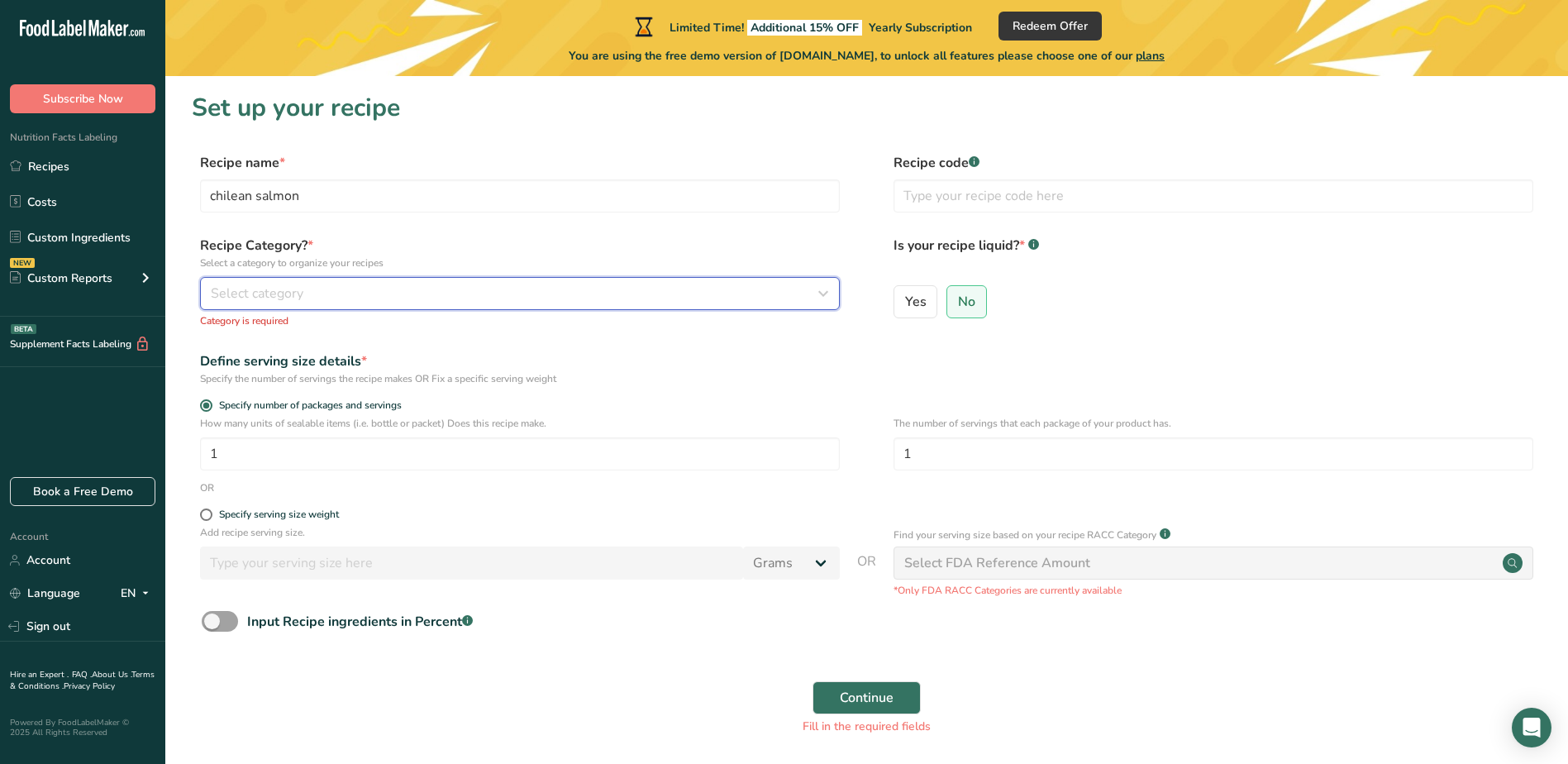
click at [487, 299] on div "Select category" at bounding box center [515, 293] width 608 height 20
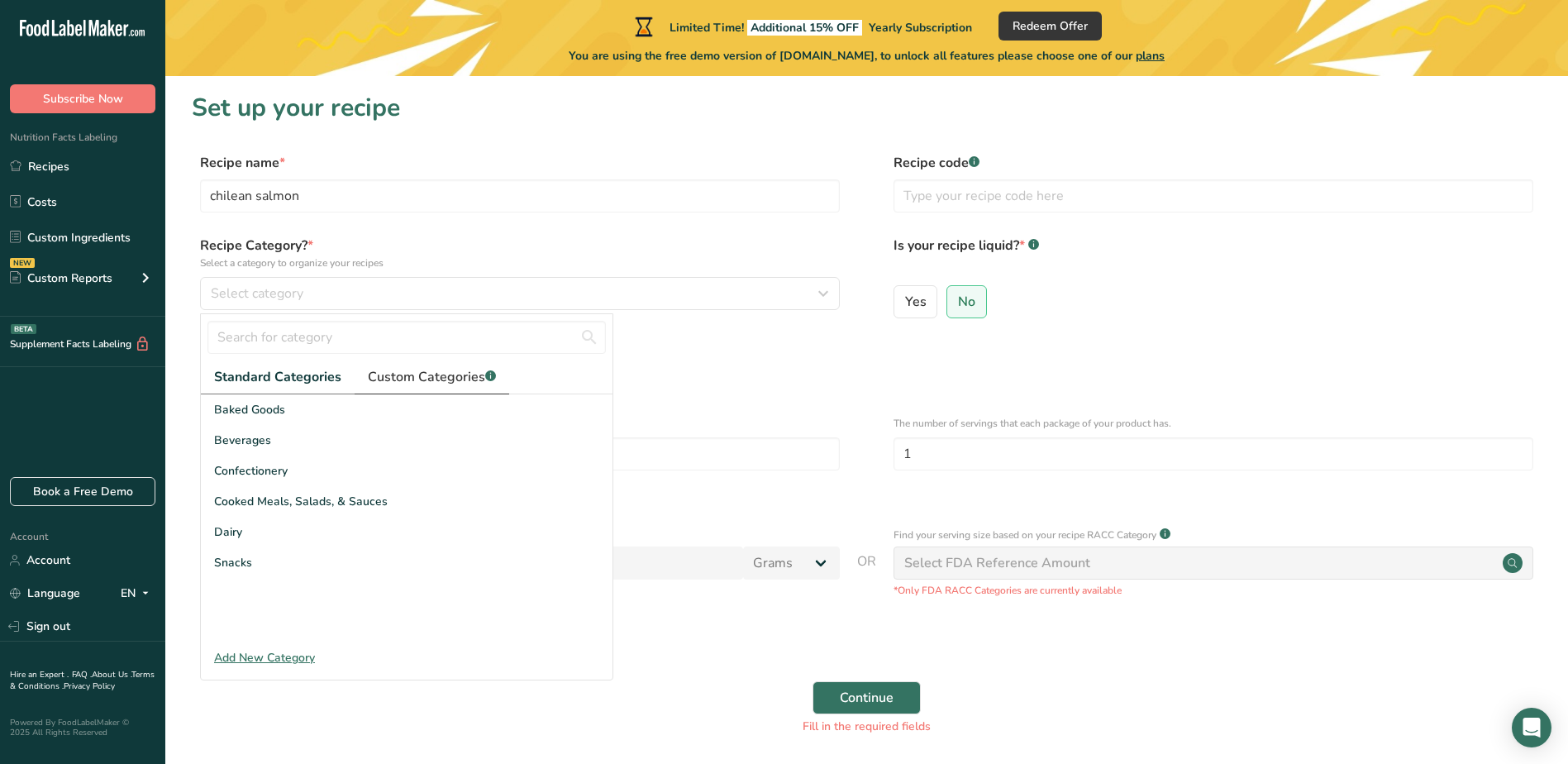
click at [406, 379] on span "Custom Categories .a-a{fill:#347362;}.b-a{fill:#fff;}" at bounding box center [431, 376] width 128 height 20
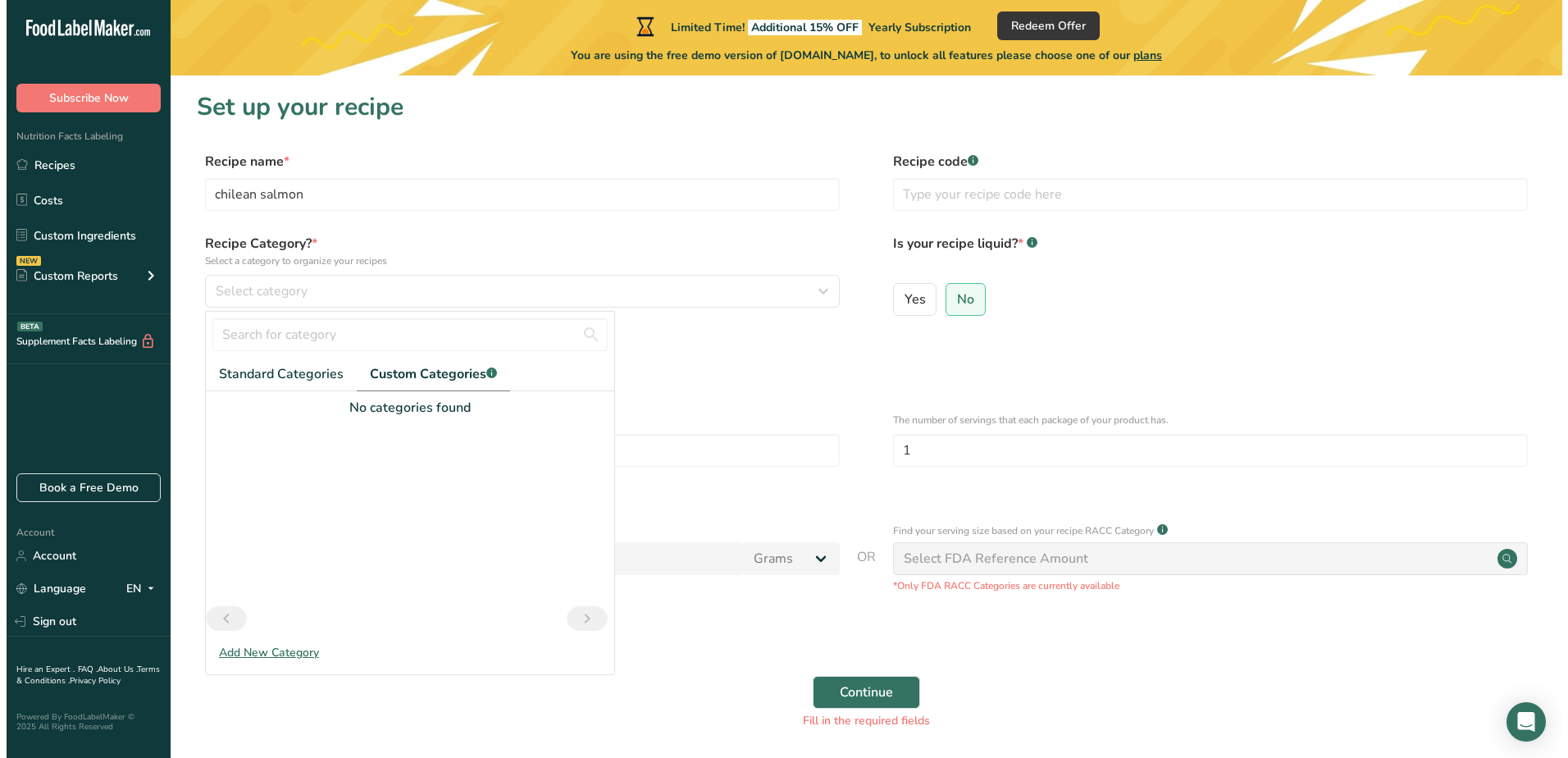
scroll to position [60, 0]
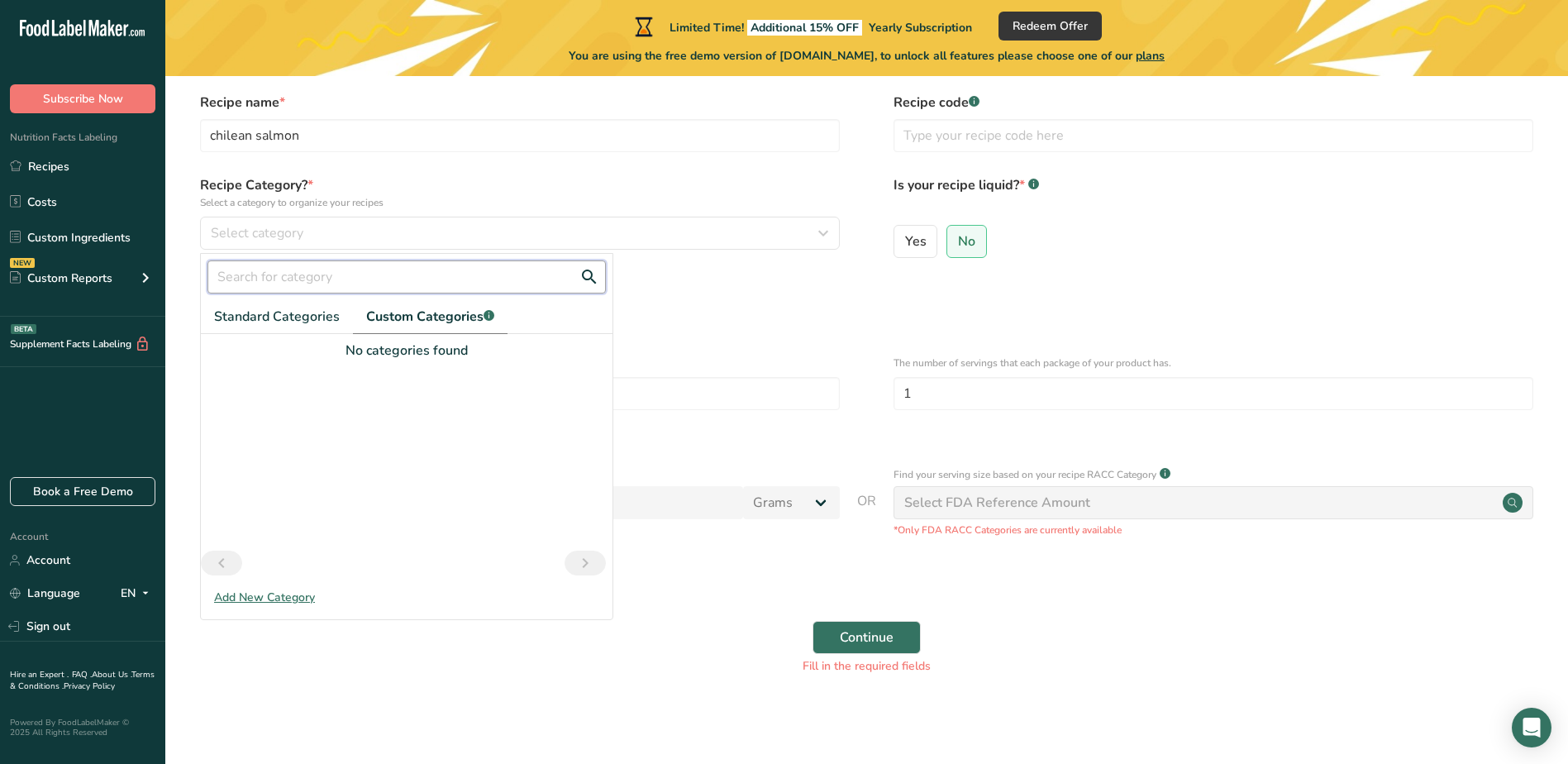
click at [320, 292] on input "text" at bounding box center [406, 277] width 399 height 33
type input "seafood"
click at [813, 621] on button "Continue" at bounding box center [867, 638] width 108 height 33
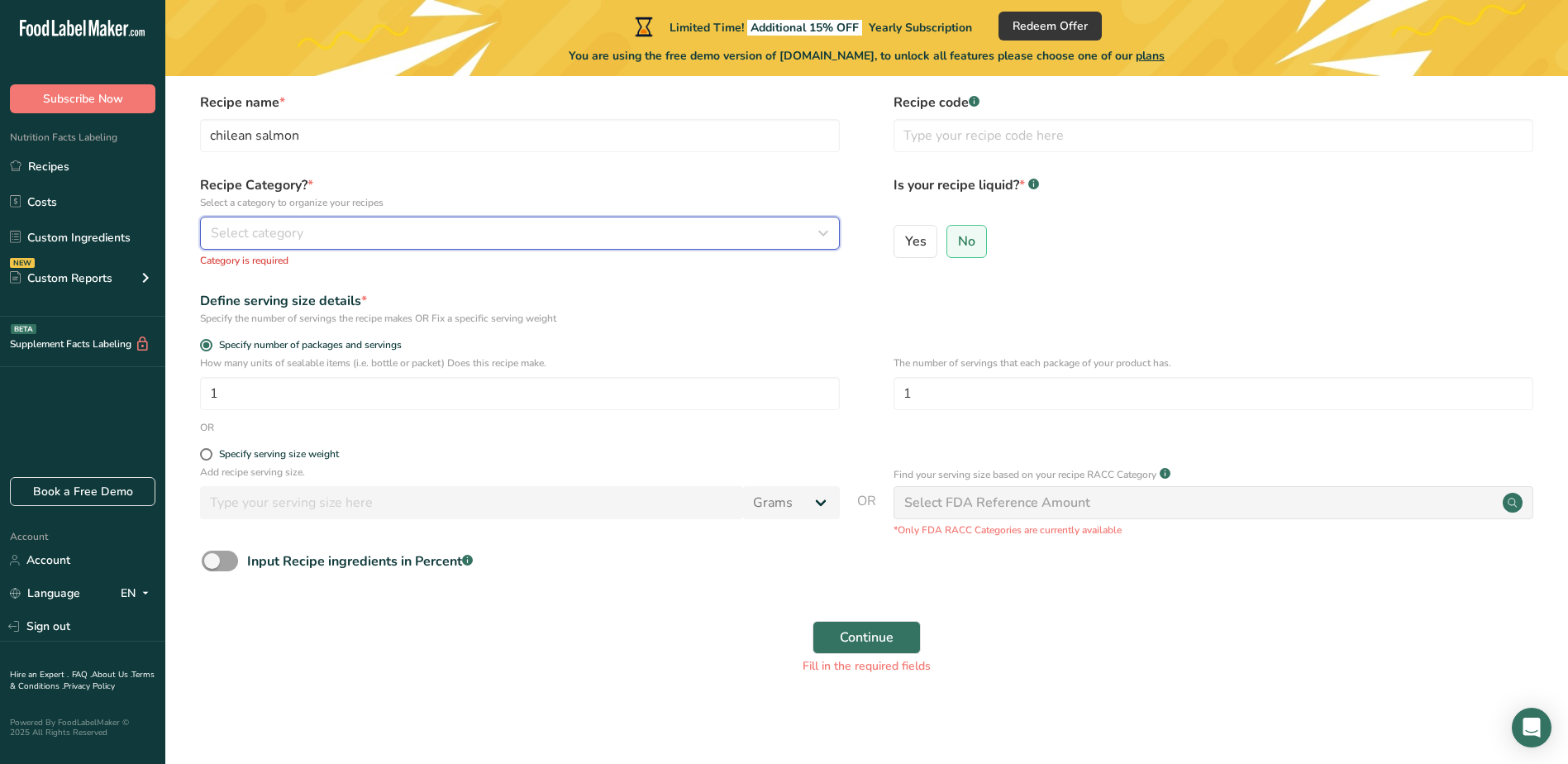
click at [351, 238] on div "Select category" at bounding box center [515, 233] width 608 height 20
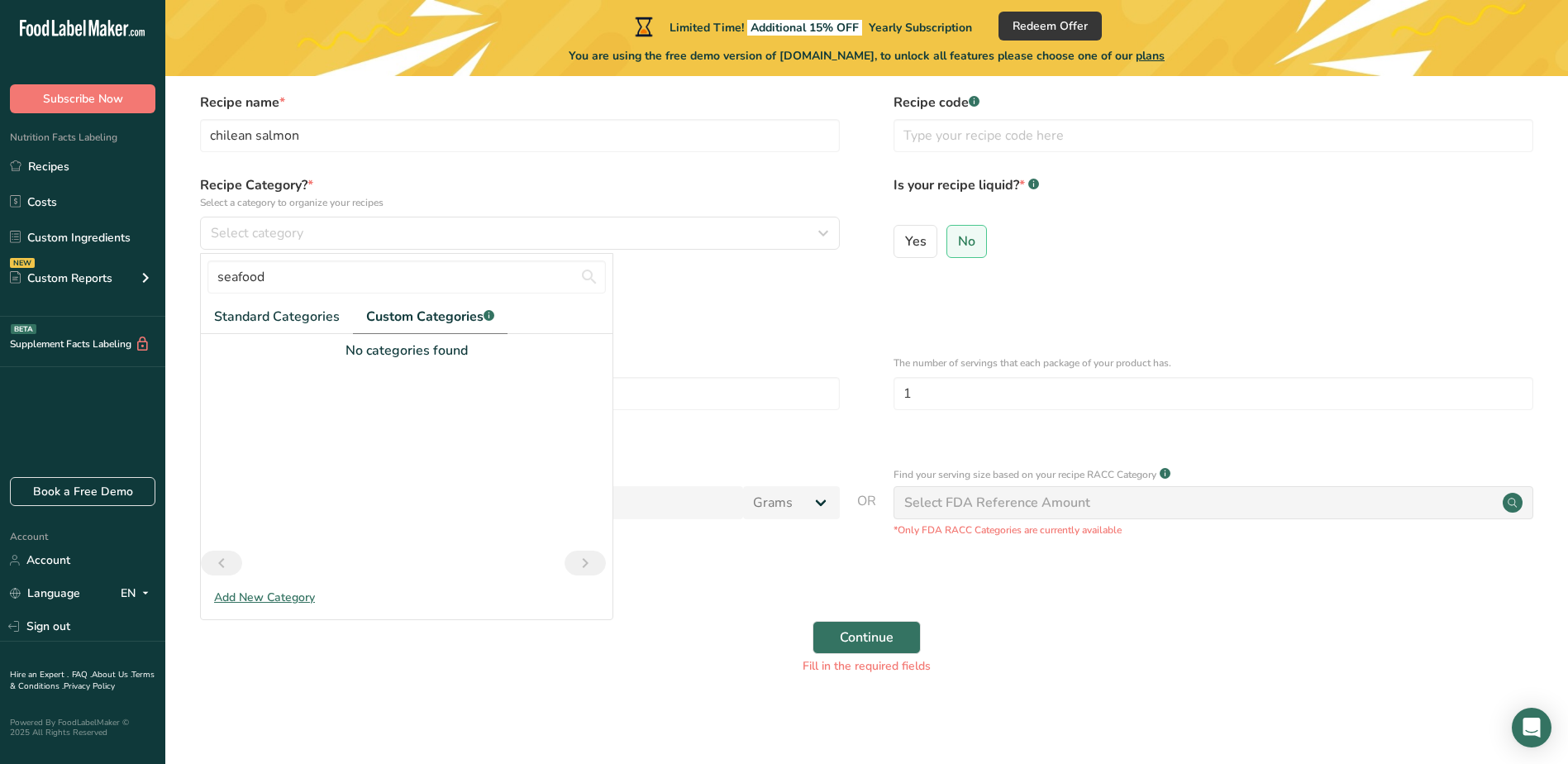
click at [297, 584] on div "seafood Standard Categories Custom Categories .a-a{fill:#347362;}.b-a{fill:#fff…" at bounding box center [406, 430] width 412 height 352
click at [293, 602] on div "Add New Category" at bounding box center [406, 597] width 412 height 17
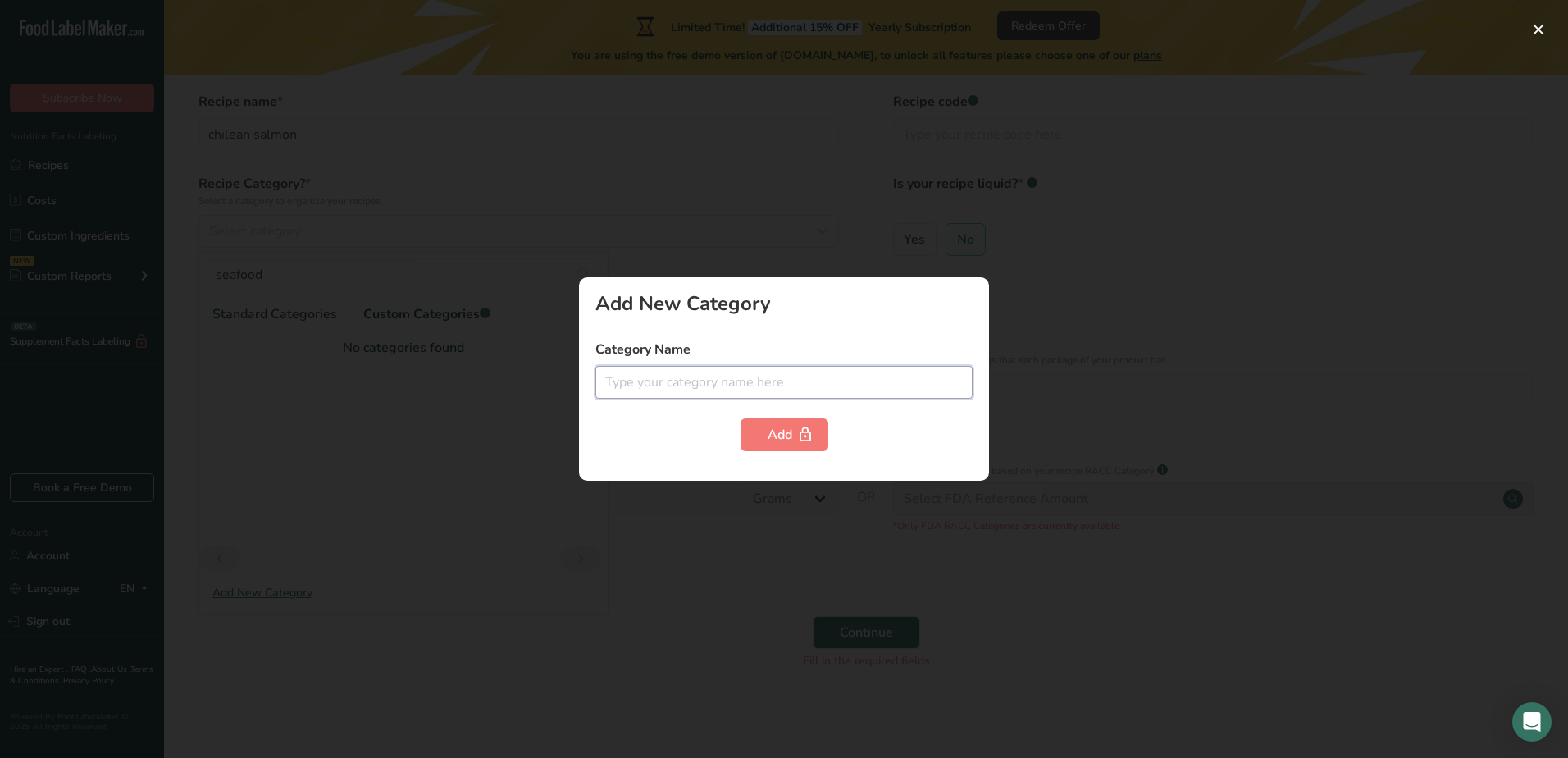
click at [686, 379] on input "text" at bounding box center [783, 382] width 378 height 32
click at [723, 385] on input "text" at bounding box center [783, 382] width 378 height 32
type input "seafood"
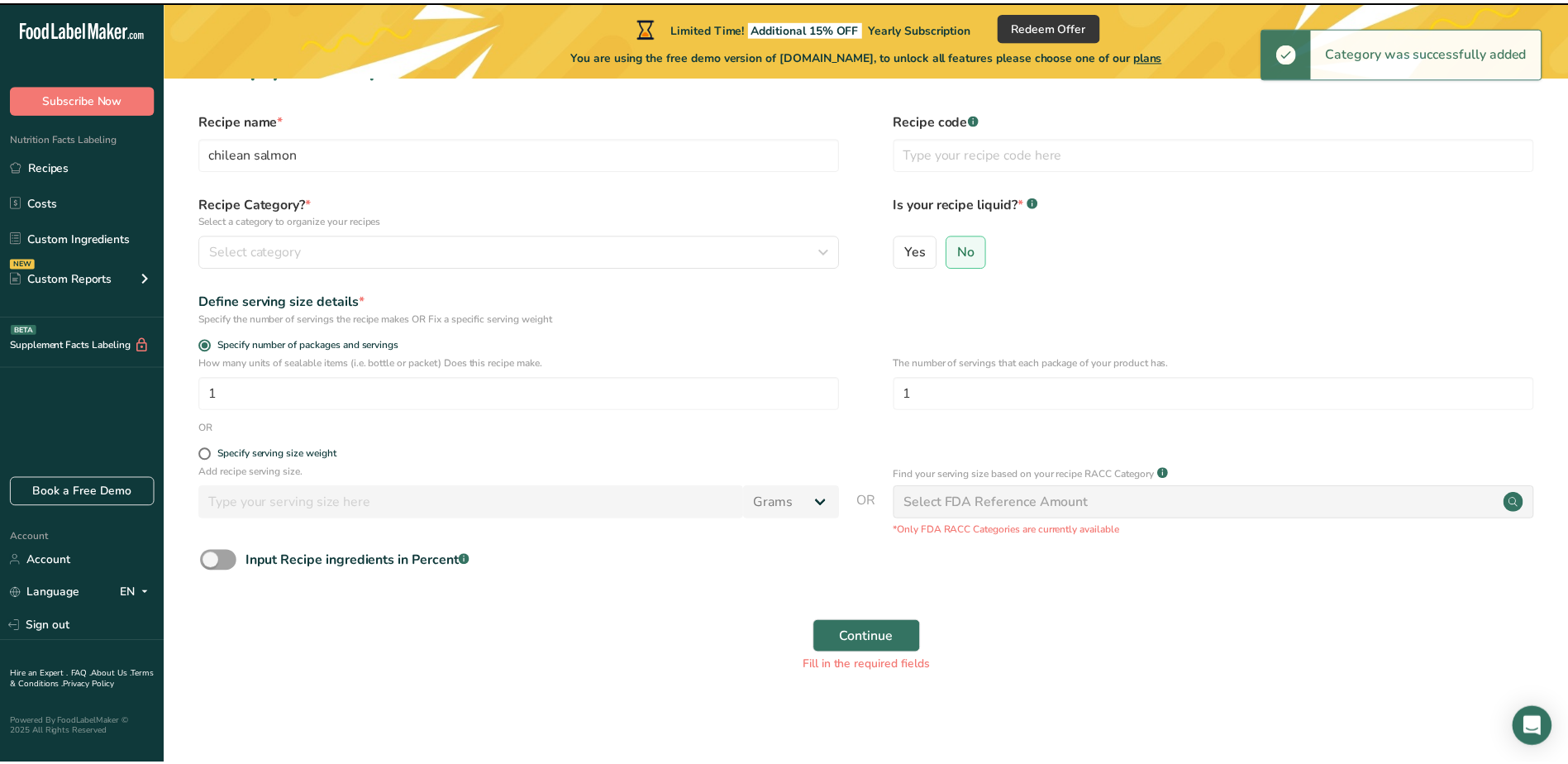
scroll to position [42, 0]
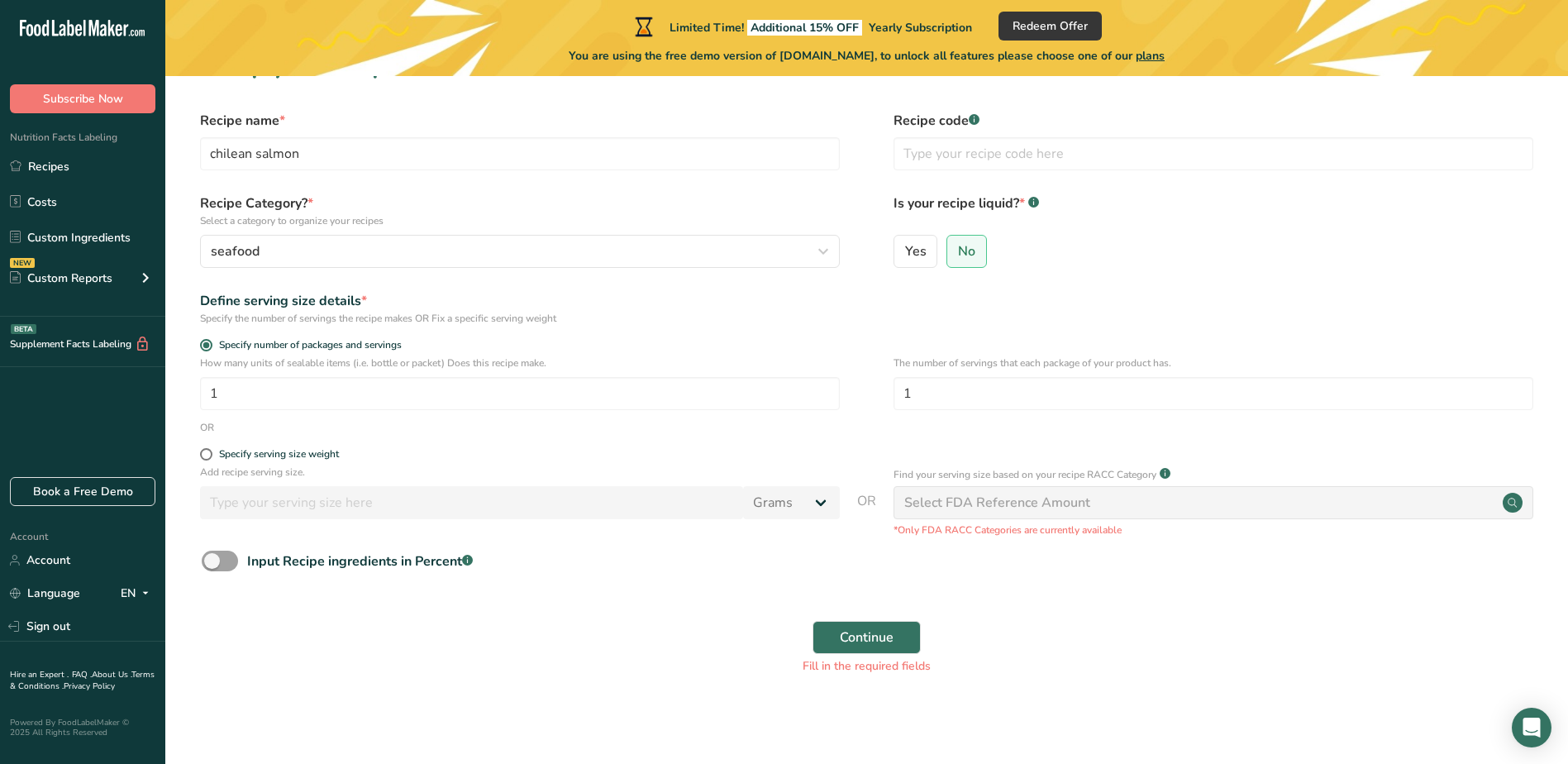
click at [991, 500] on div "Select FDA Reference Amount" at bounding box center [998, 502] width 186 height 20
click at [893, 639] on span "Continue" at bounding box center [866, 637] width 54 height 20
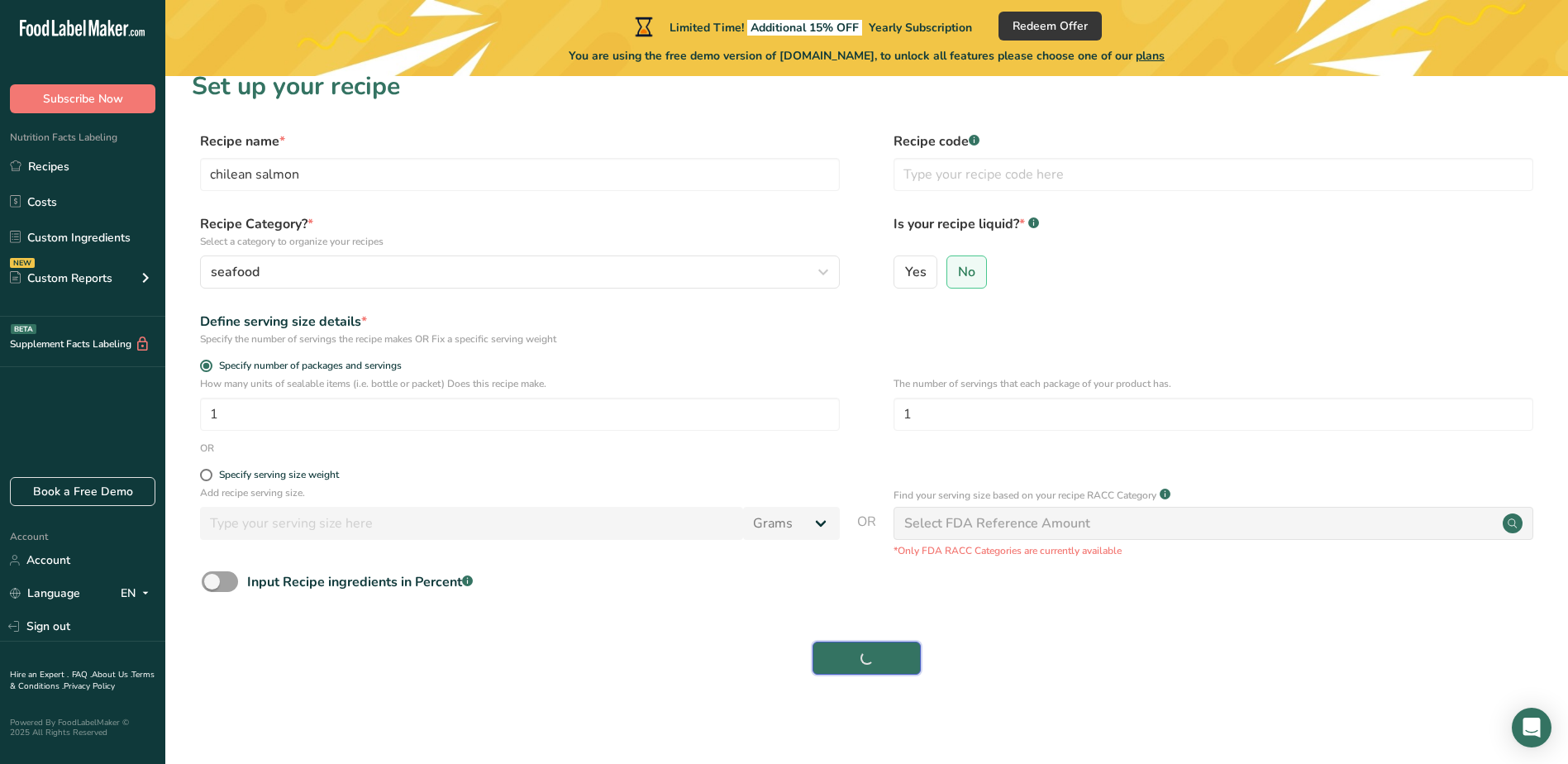
scroll to position [21, 0]
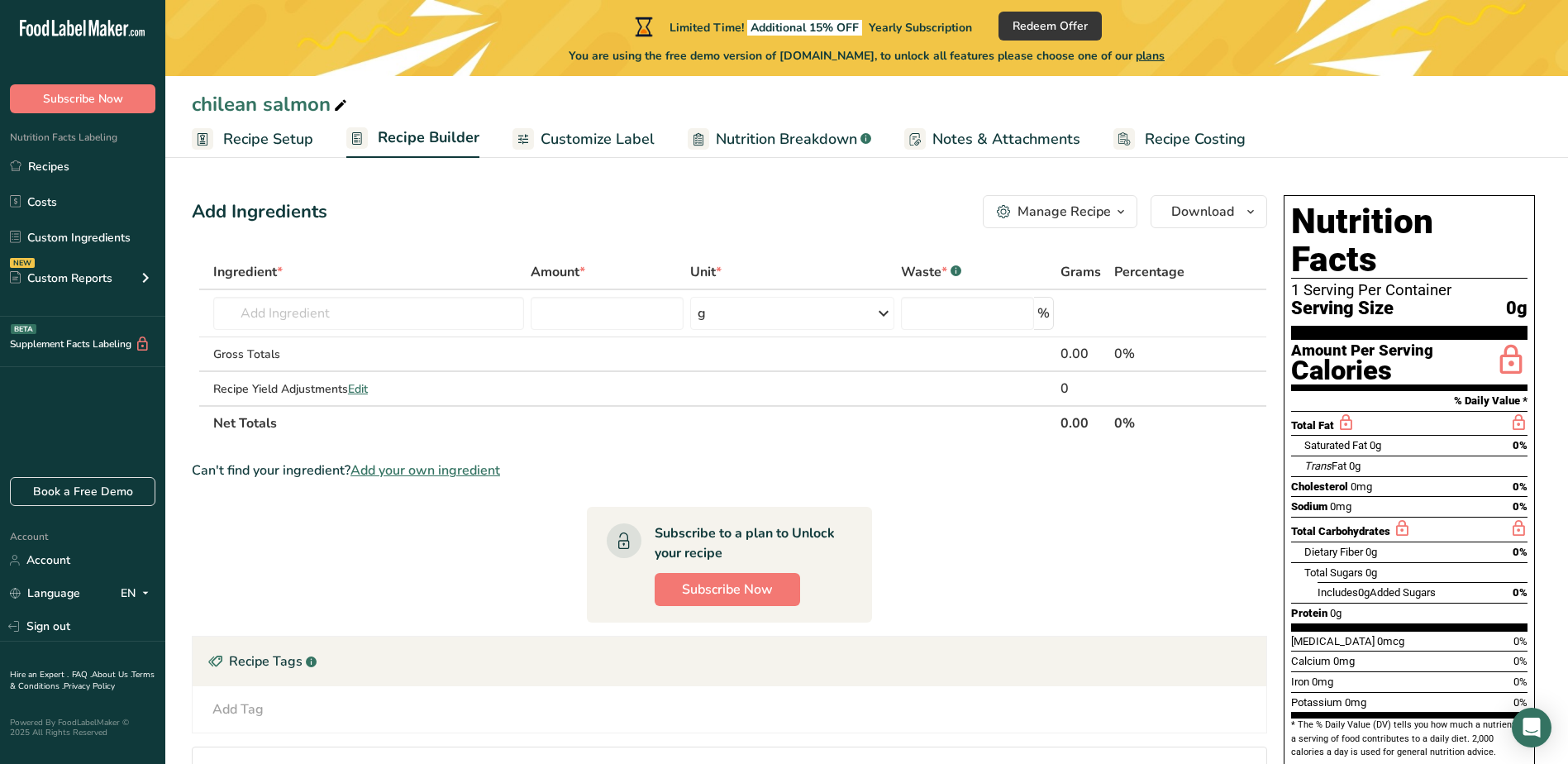
click at [1521, 298] on span "0g" at bounding box center [1516, 309] width 21 height 21
drag, startPoint x: 1300, startPoint y: 183, endPoint x: 1486, endPoint y: 713, distance: 561.7
click at [1486, 713] on section "Add Ingredients Manage Recipe Delete Recipe Duplicate Recipe Scale Recipe Save …" at bounding box center [866, 548] width 1403 height 773
click at [1133, 571] on section "Ingredient * Amount * Unit * Waste * .a-a{fill:#347362;}.b-a{fill:#fff;} Grams …" at bounding box center [729, 567] width 1076 height 626
click at [1193, 216] on span "Download" at bounding box center [1202, 211] width 63 height 20
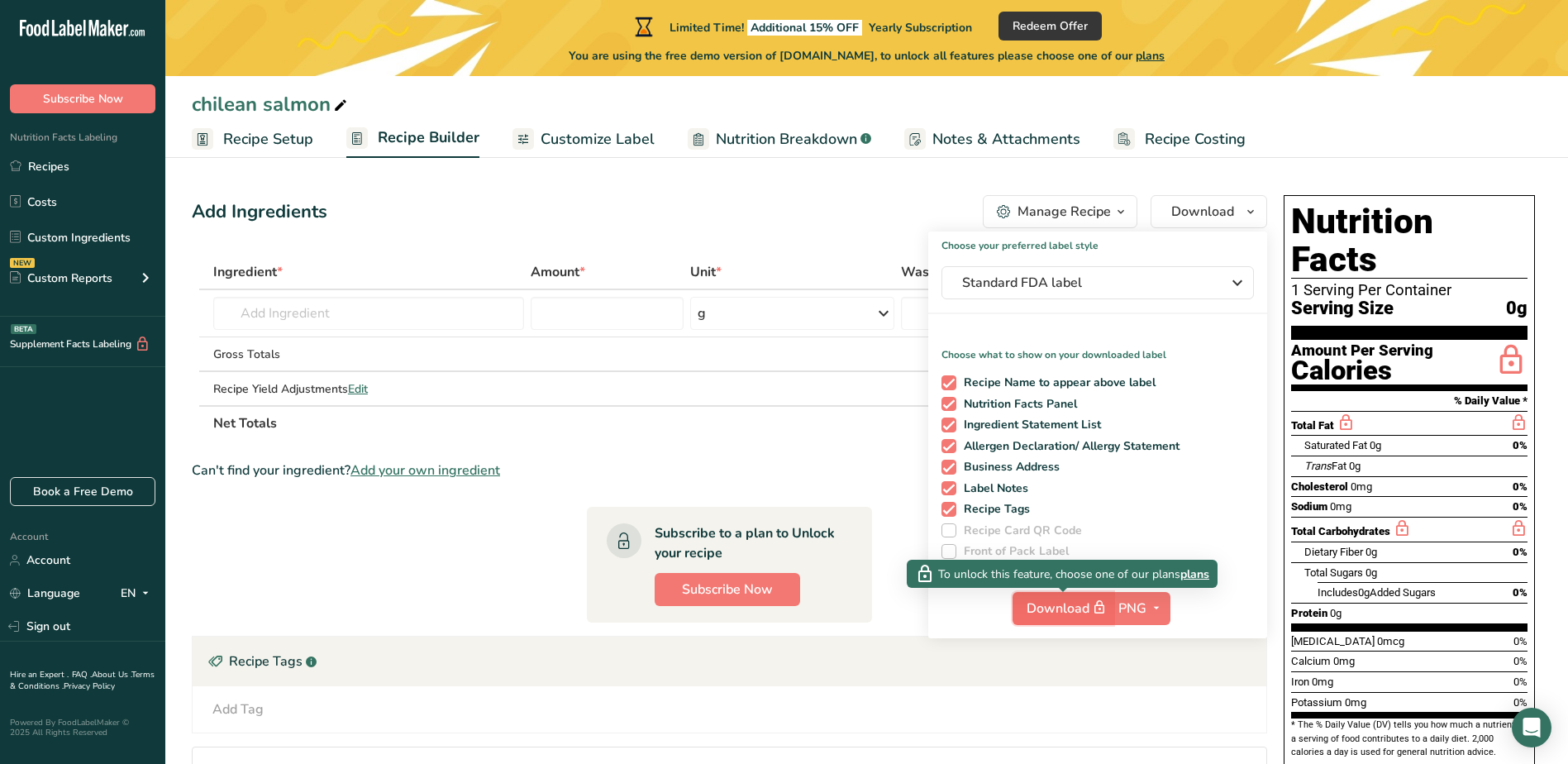
click at [1079, 600] on span "Download" at bounding box center [1068, 608] width 82 height 21
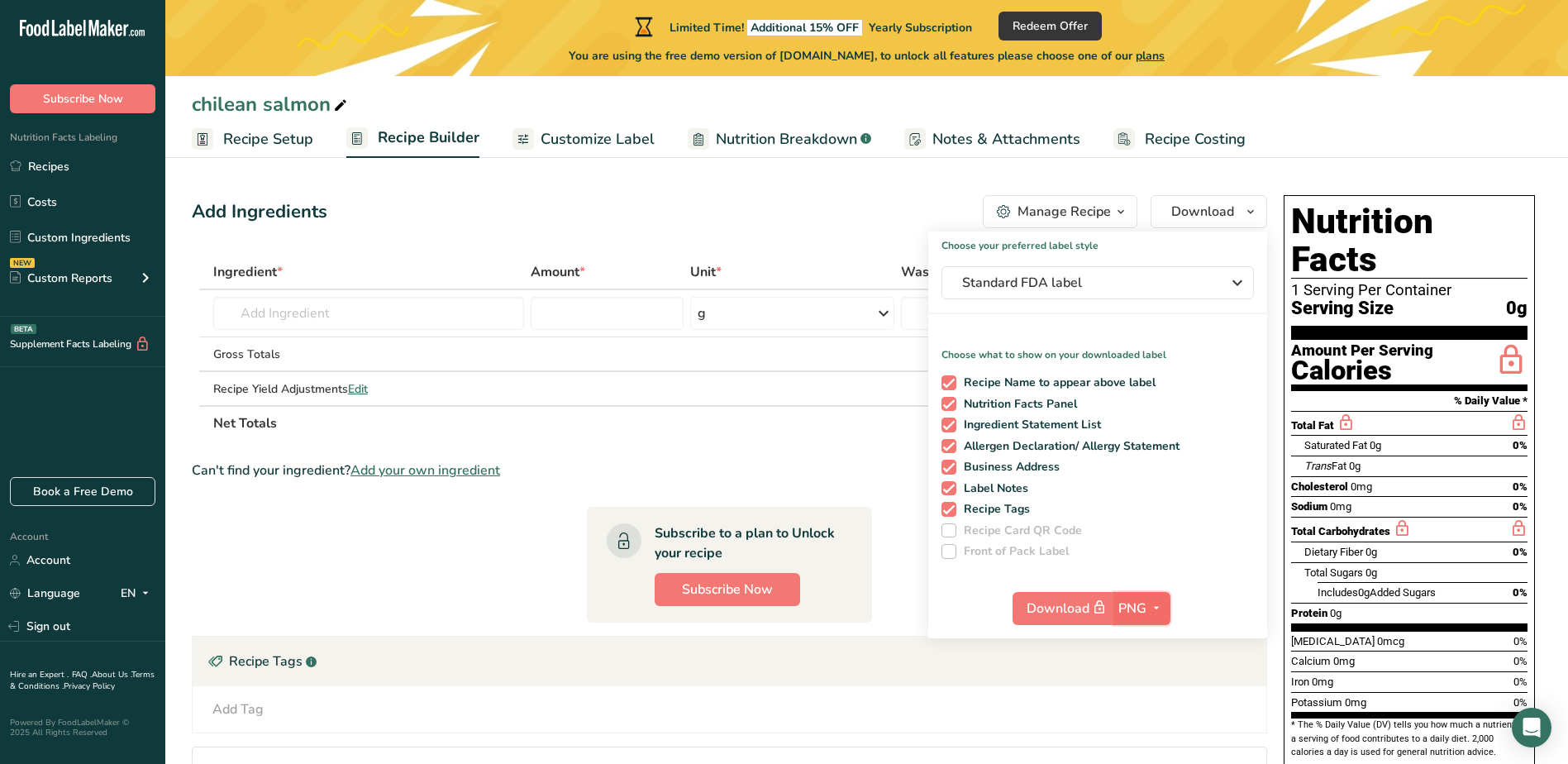
click at [1131, 607] on span "PNG" at bounding box center [1132, 608] width 28 height 20
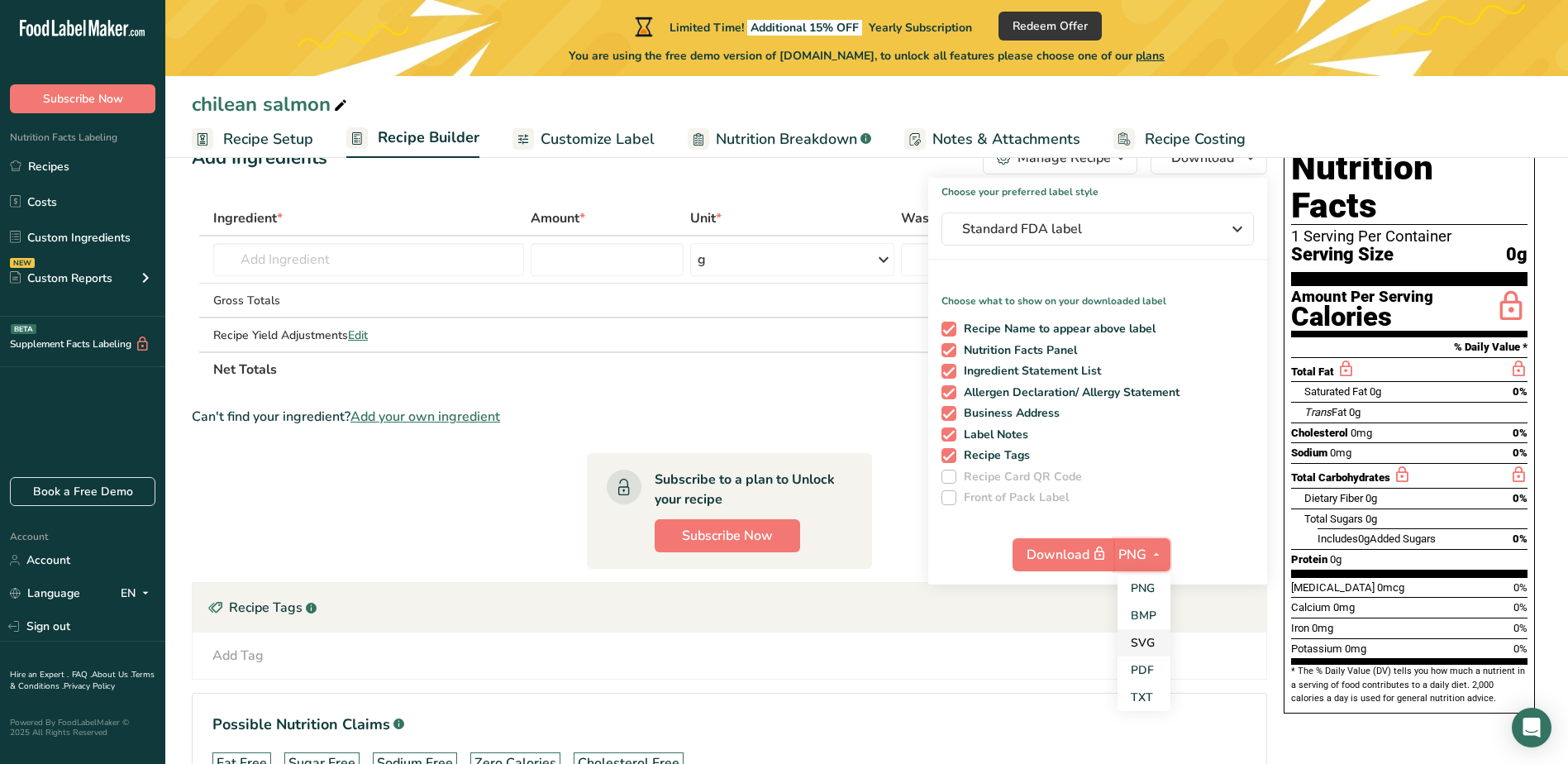
scroll to position [83, 0]
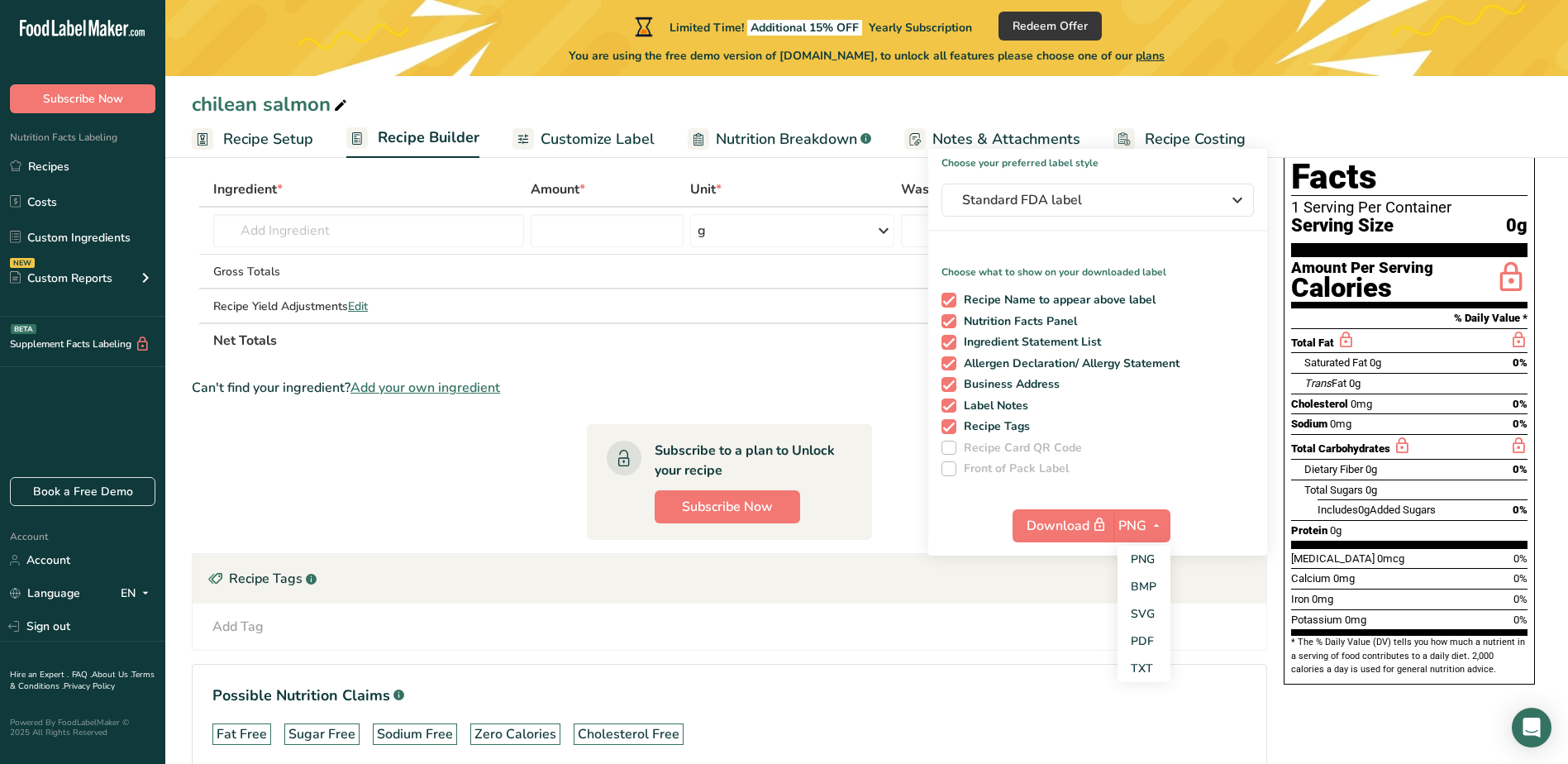
click at [1357, 461] on section "Total Fat Saturated Fat 0g 0% Trans Fat 0g Cholesterol 0mg 0% Sodium 0mg 0% Tot…" at bounding box center [1409, 438] width 236 height 220
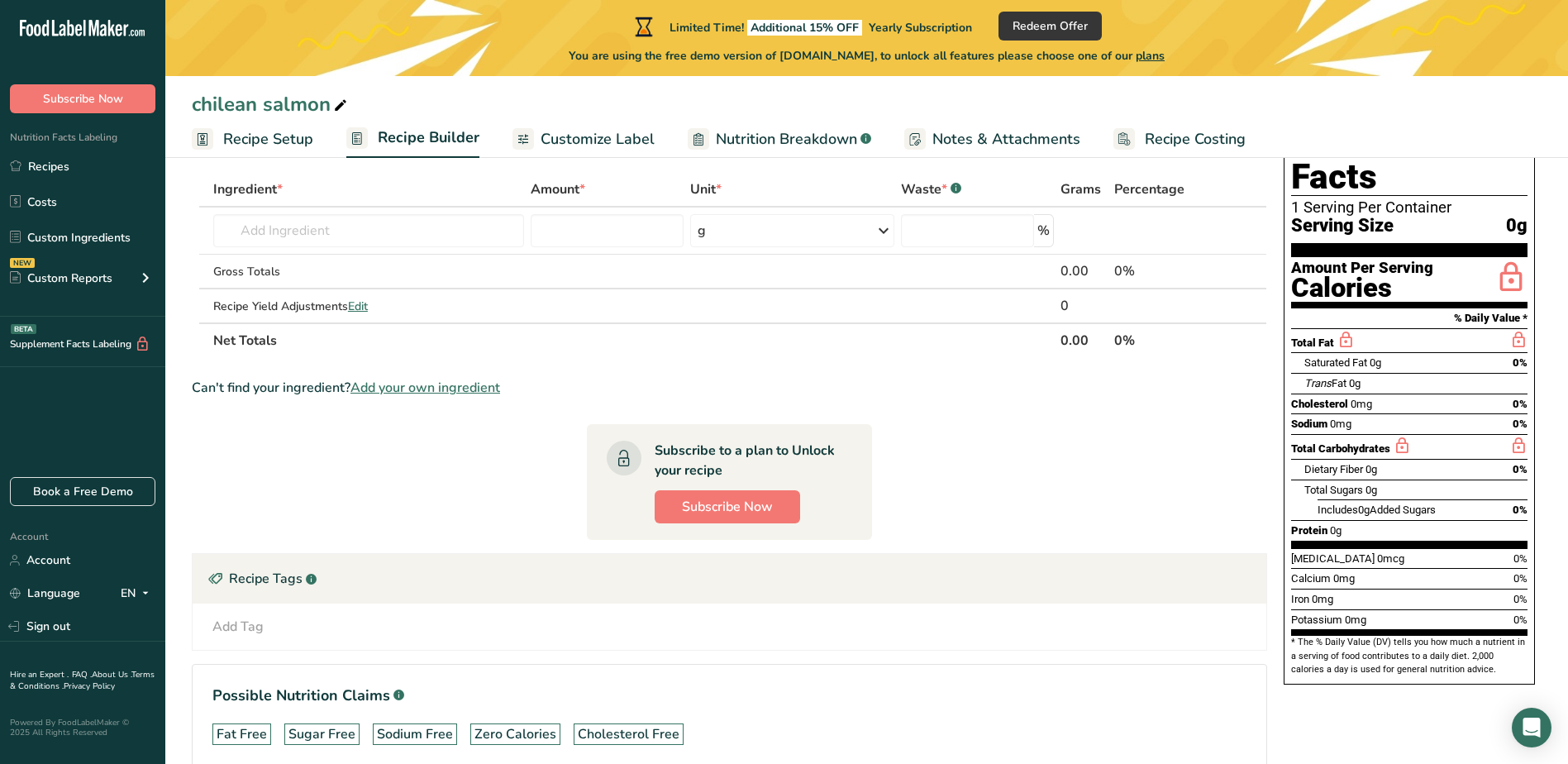
drag, startPoint x: 1357, startPoint y: 461, endPoint x: 1370, endPoint y: 186, distance: 275.3
click at [1370, 216] on span "Serving Size" at bounding box center [1342, 226] width 102 height 21
click at [1474, 352] on div "Saturated Fat 0g 0%" at bounding box center [1416, 363] width 223 height 21
click at [744, 501] on span "Subscribe Now" at bounding box center [728, 506] width 91 height 20
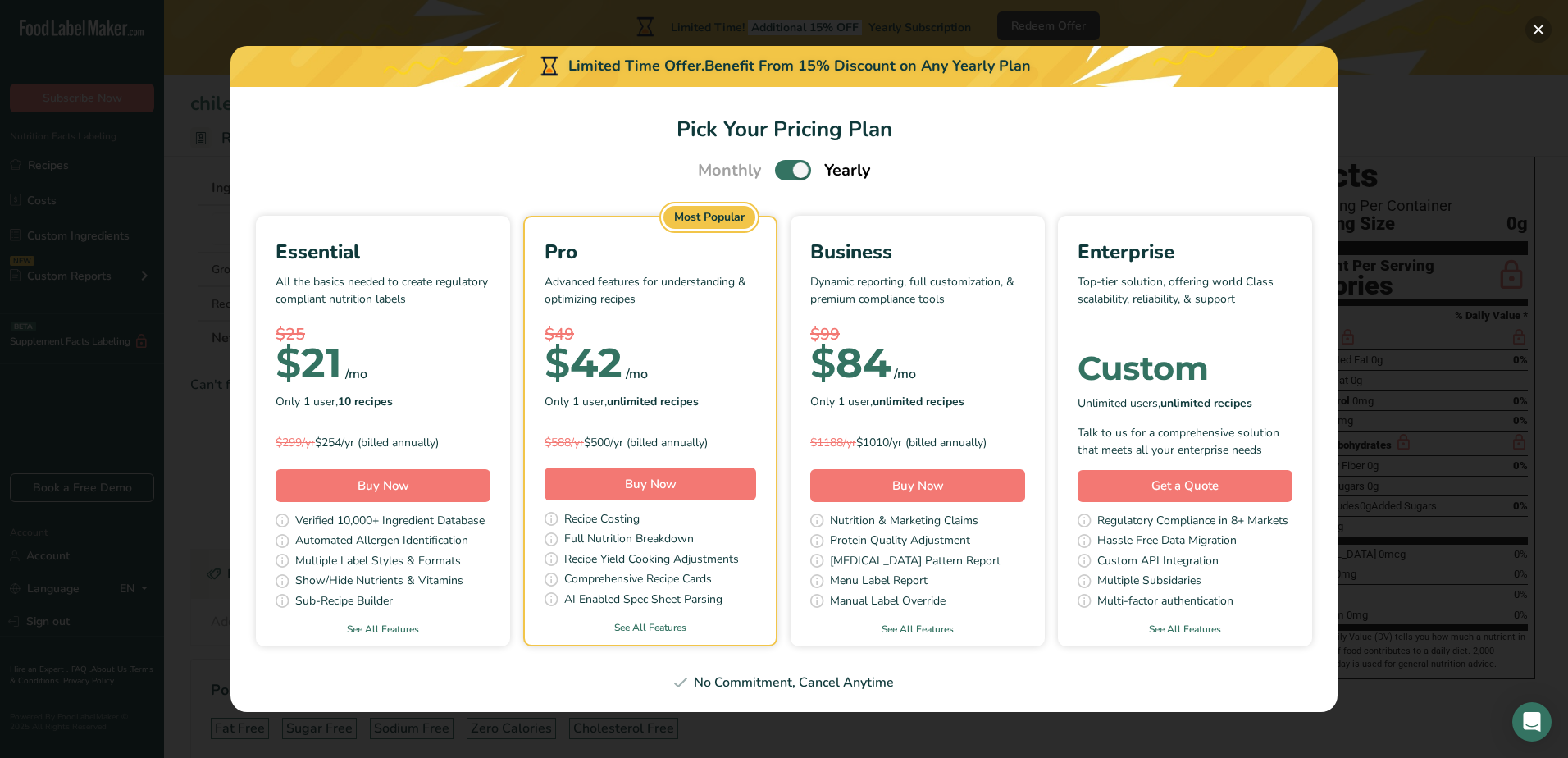
click at [1546, 31] on button "Pick Your Pricing Plan Modal" at bounding box center [1537, 29] width 26 height 26
